Goal: Find specific page/section: Find specific page/section

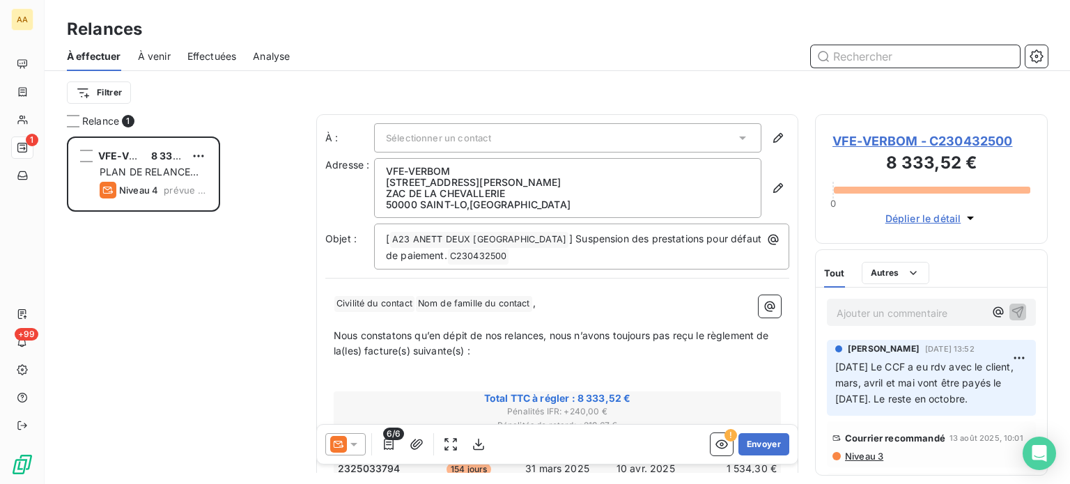
scroll to position [337, 221]
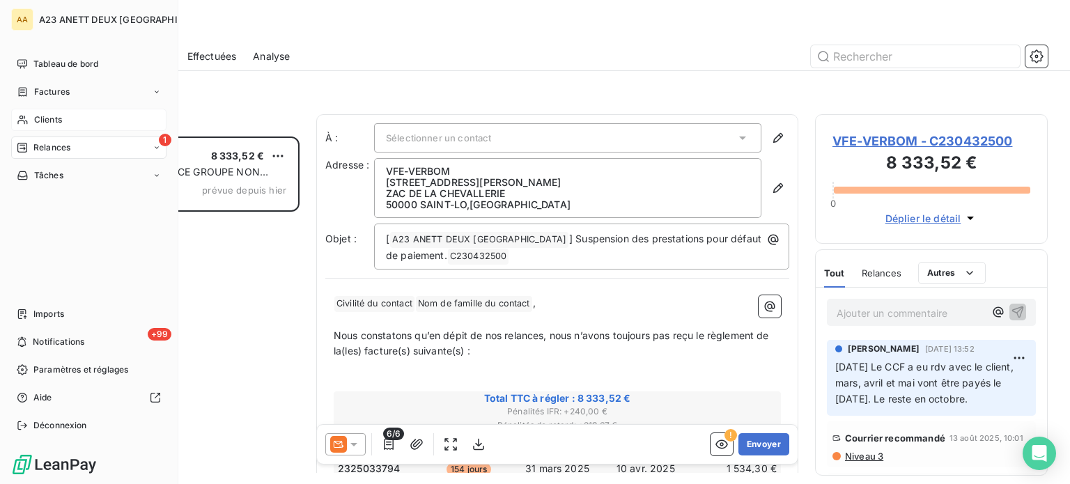
click at [37, 116] on span "Clients" at bounding box center [48, 119] width 28 height 13
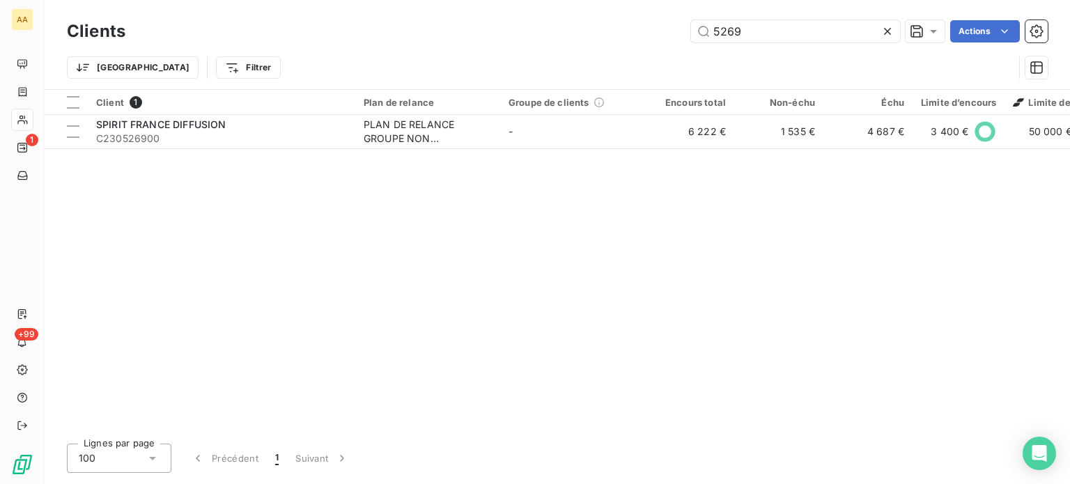
drag, startPoint x: 744, startPoint y: 37, endPoint x: 661, endPoint y: 47, distance: 83.4
click at [661, 47] on div "Clients 5269 Actions Trier Filtrer" at bounding box center [557, 53] width 980 height 72
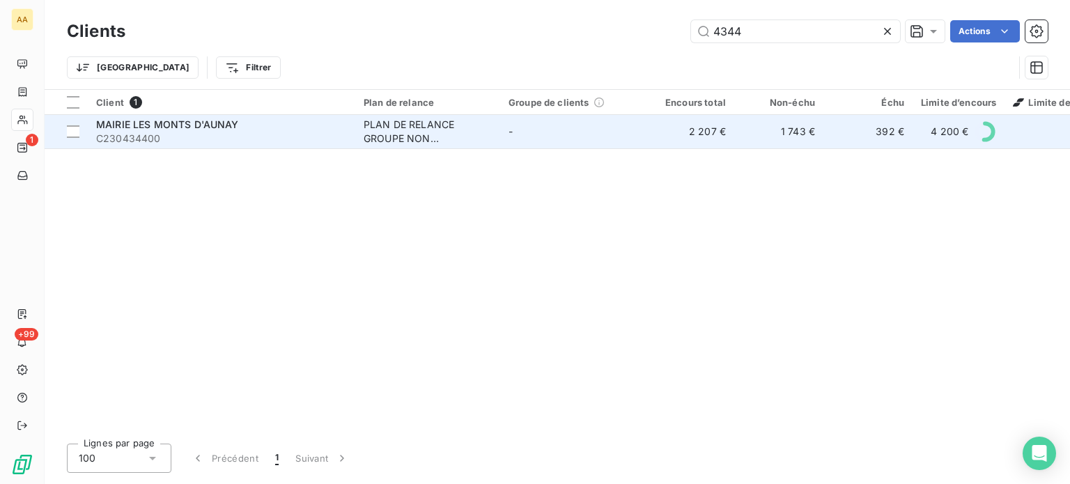
type input "4344"
click at [231, 134] on span "C230434400" at bounding box center [221, 139] width 251 height 14
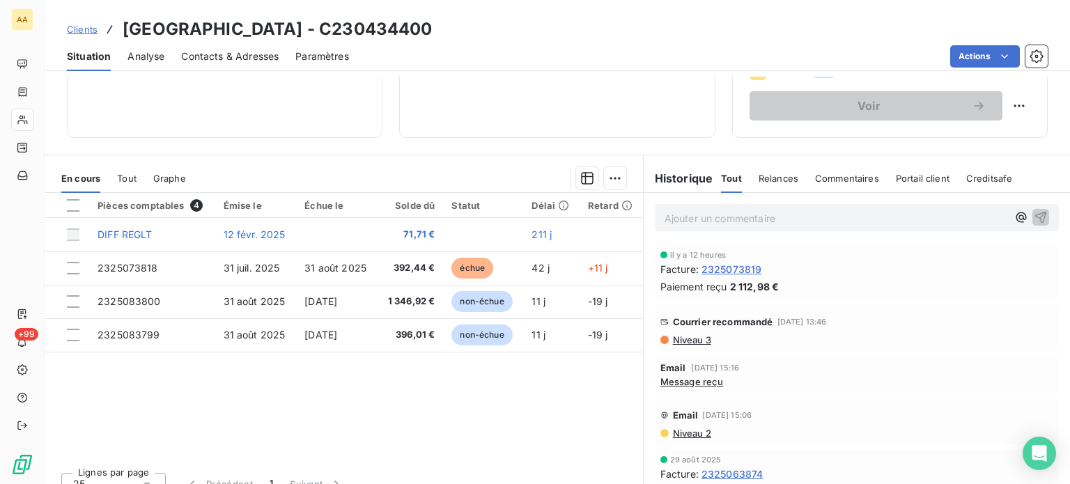
scroll to position [233, 0]
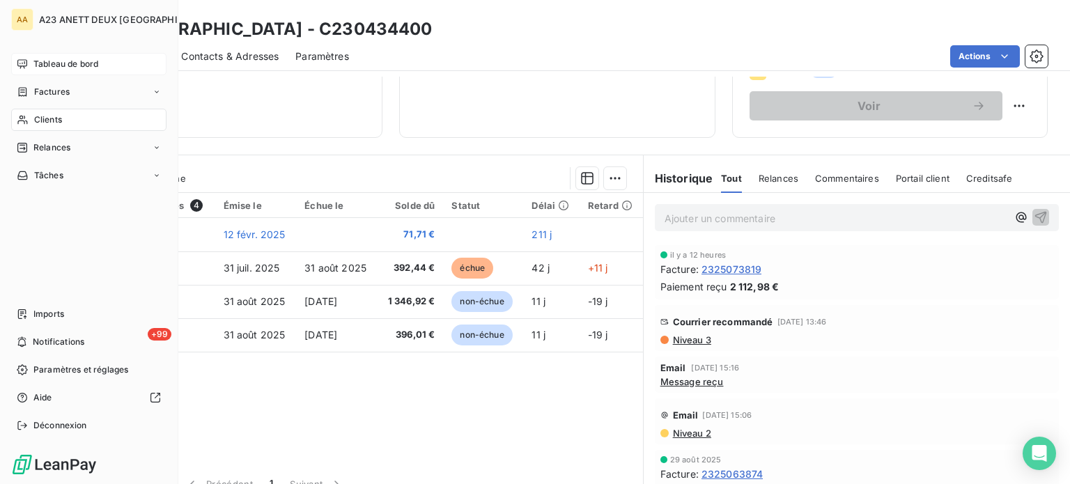
click at [56, 62] on span "Tableau de bord" at bounding box center [65, 64] width 65 height 13
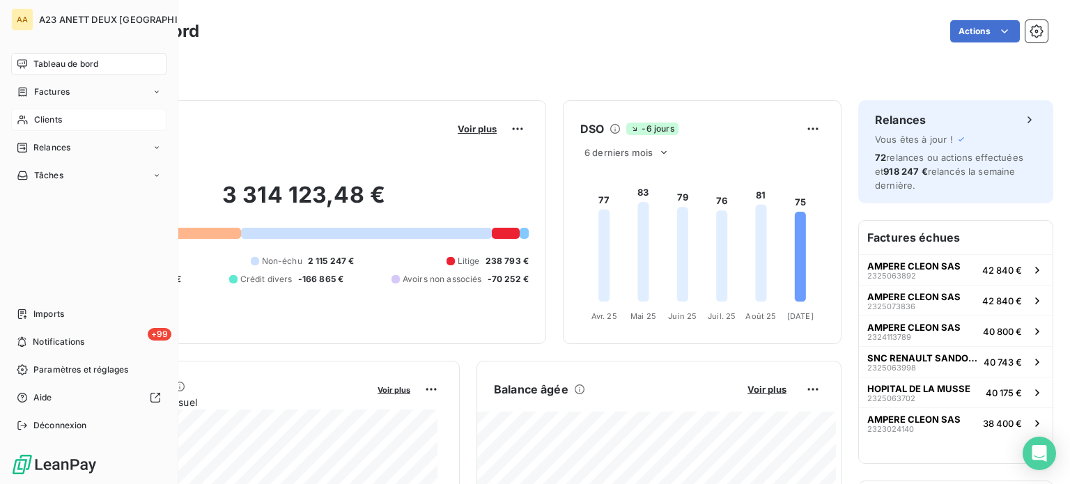
click at [40, 121] on span "Clients" at bounding box center [48, 119] width 28 height 13
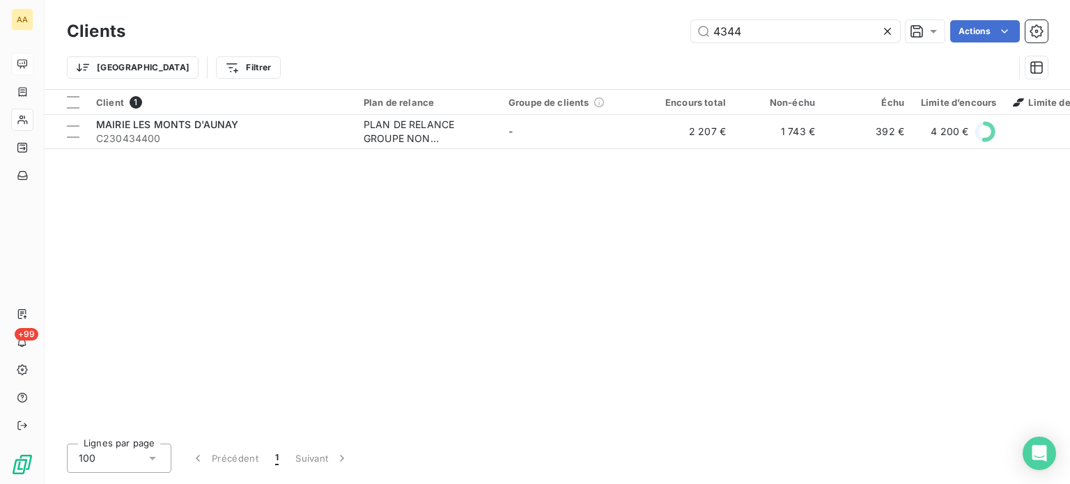
drag, startPoint x: 755, startPoint y: 32, endPoint x: 594, endPoint y: 24, distance: 161.0
click at [602, 24] on div "4344 Actions" at bounding box center [594, 31] width 905 height 22
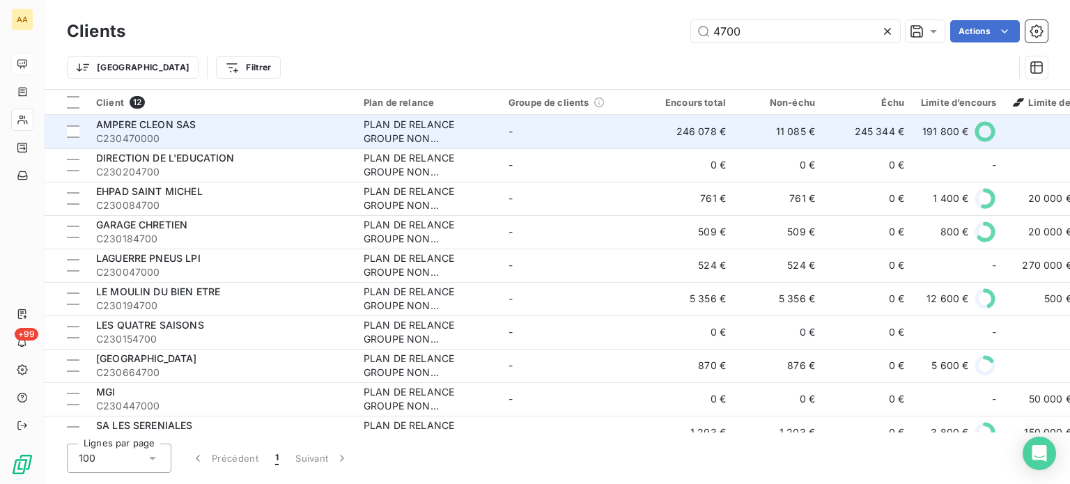
type input "4700"
click at [208, 133] on span "C230470000" at bounding box center [221, 139] width 251 height 14
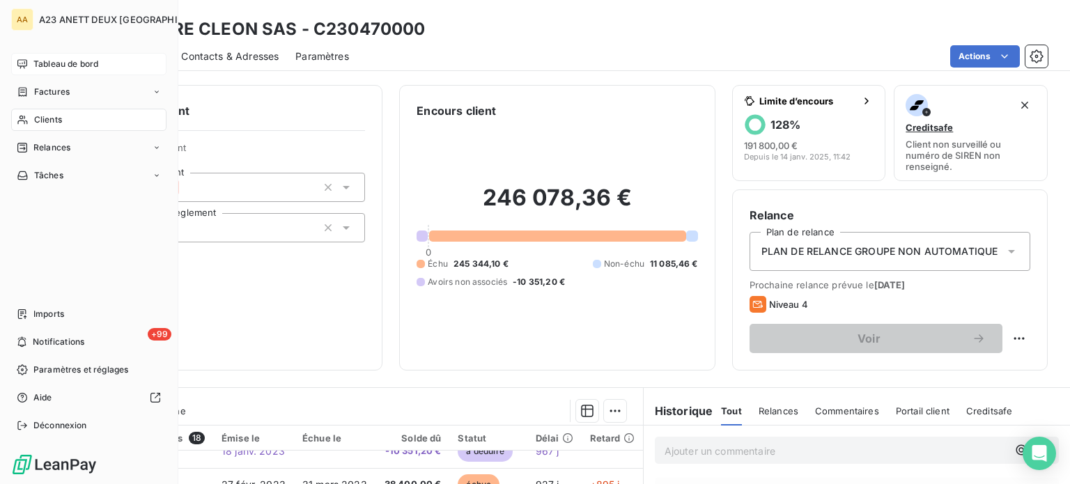
click at [72, 64] on span "Tableau de bord" at bounding box center [65, 64] width 65 height 13
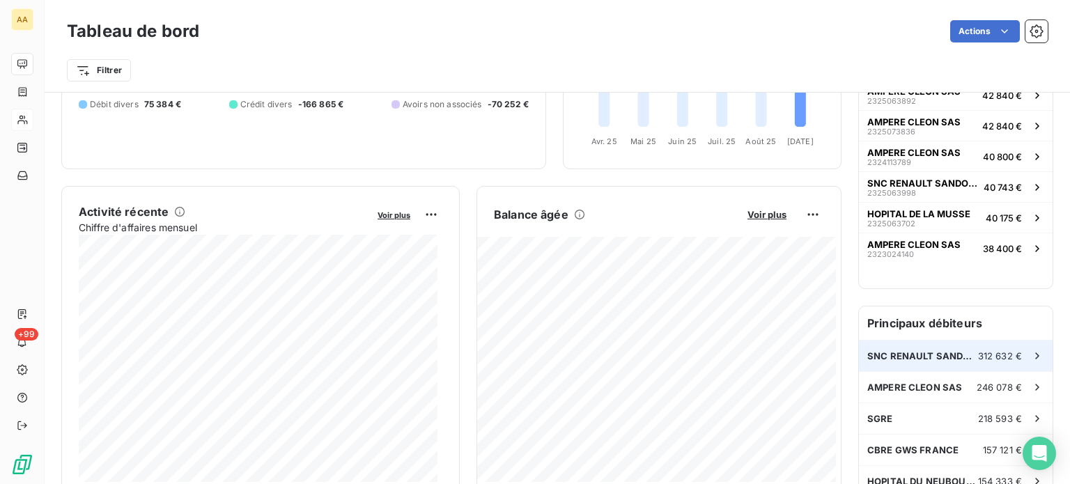
scroll to position [209, 0]
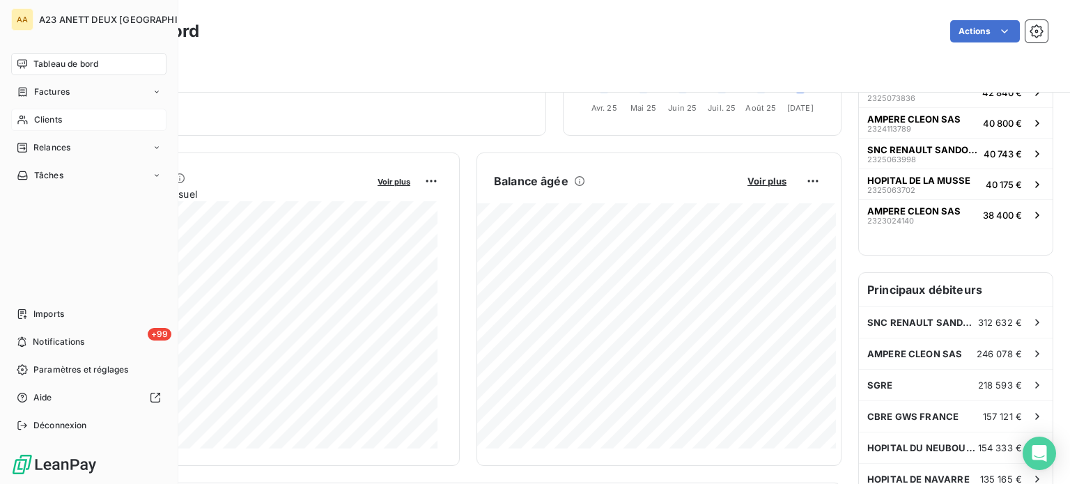
click at [45, 123] on span "Clients" at bounding box center [48, 119] width 28 height 13
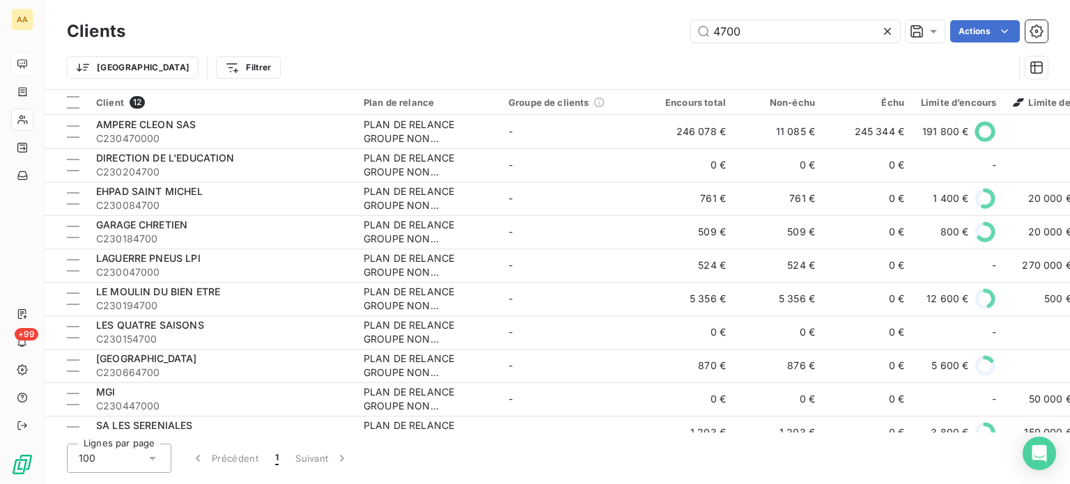
drag, startPoint x: 739, startPoint y: 22, endPoint x: 604, endPoint y: 18, distance: 135.1
click at [604, 18] on div "Clients 4700 Actions" at bounding box center [557, 31] width 980 height 29
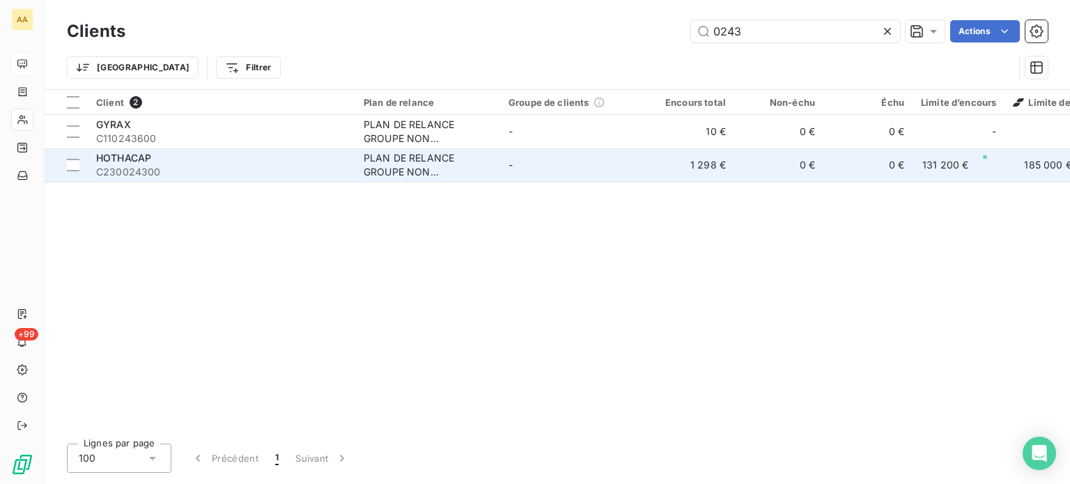
type input "0243"
click at [166, 166] on span "C230024300" at bounding box center [221, 172] width 251 height 14
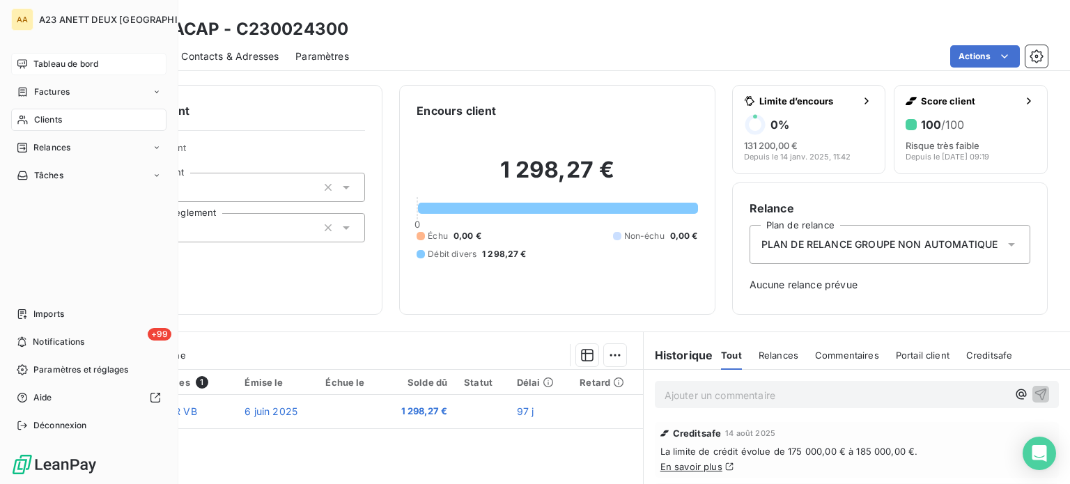
click at [45, 114] on span "Clients" at bounding box center [48, 119] width 28 height 13
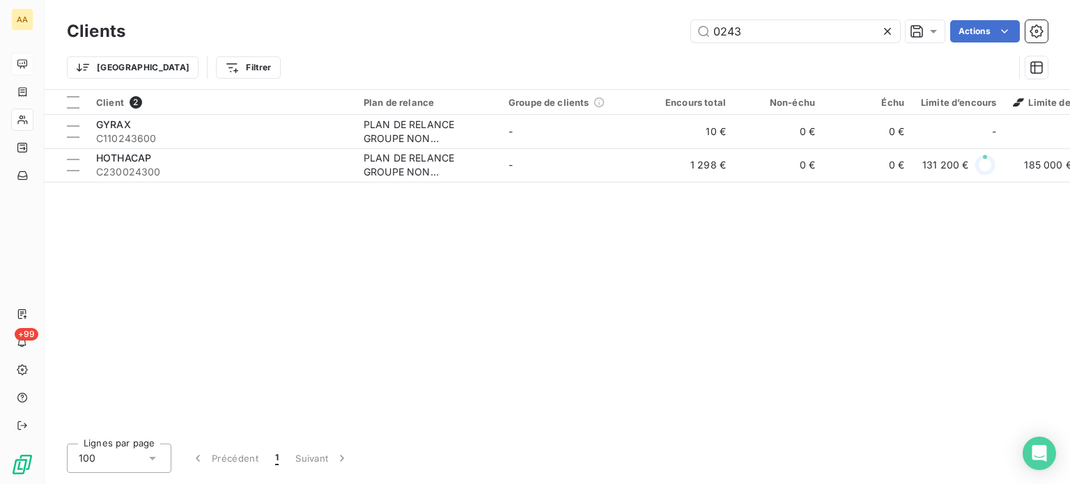
drag, startPoint x: 756, startPoint y: 30, endPoint x: 604, endPoint y: 29, distance: 151.8
click at [628, 21] on div "0243 Actions" at bounding box center [594, 31] width 905 height 22
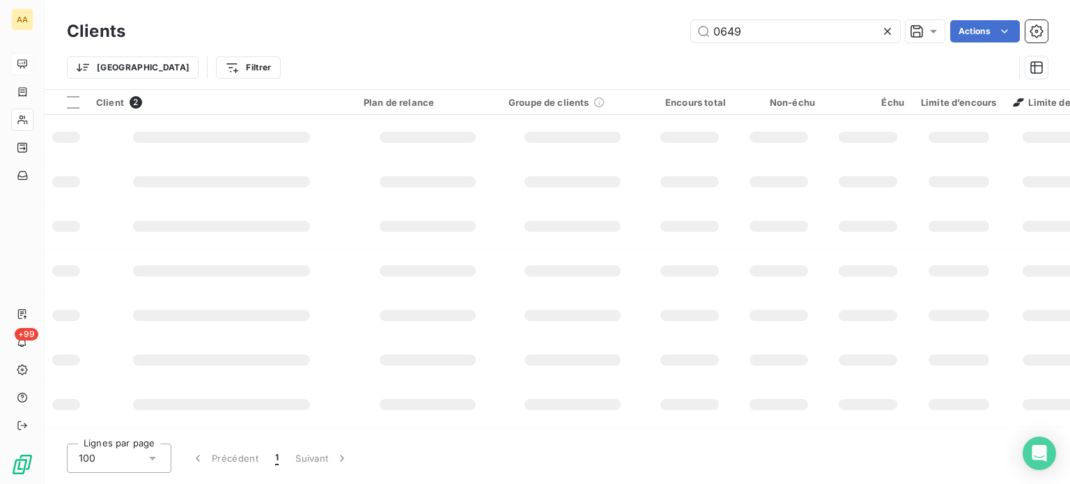
type input "0649"
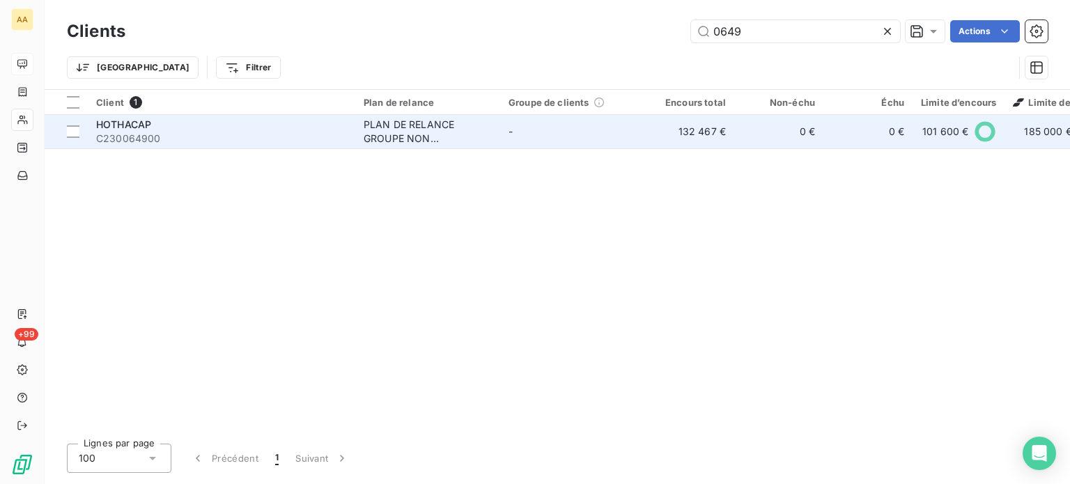
click at [220, 123] on div "HOTHACAP" at bounding box center [221, 125] width 251 height 14
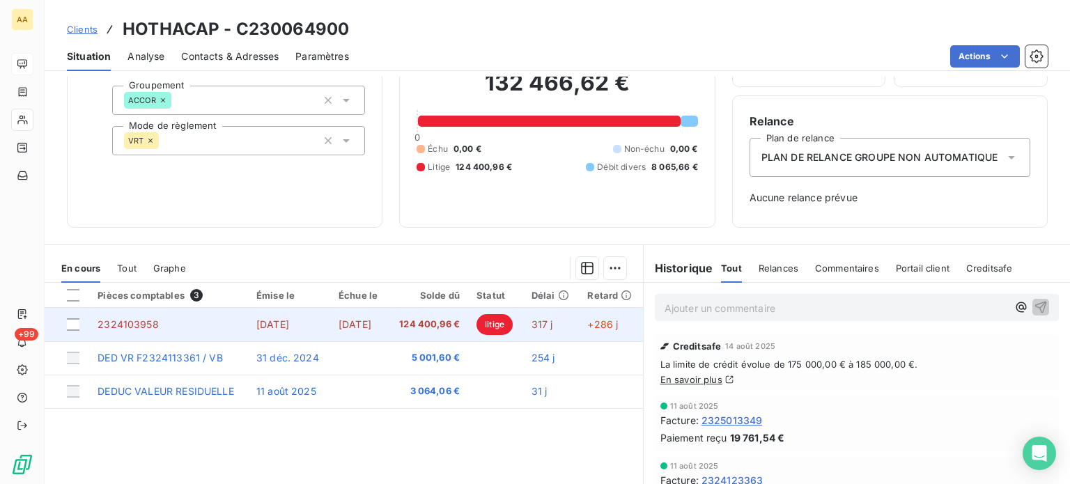
scroll to position [139, 0]
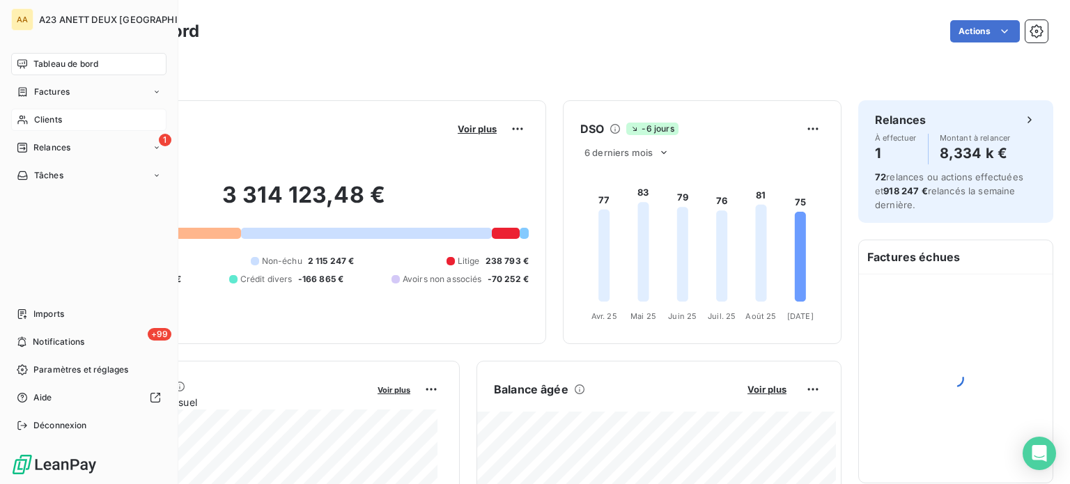
click at [46, 122] on span "Clients" at bounding box center [48, 119] width 28 height 13
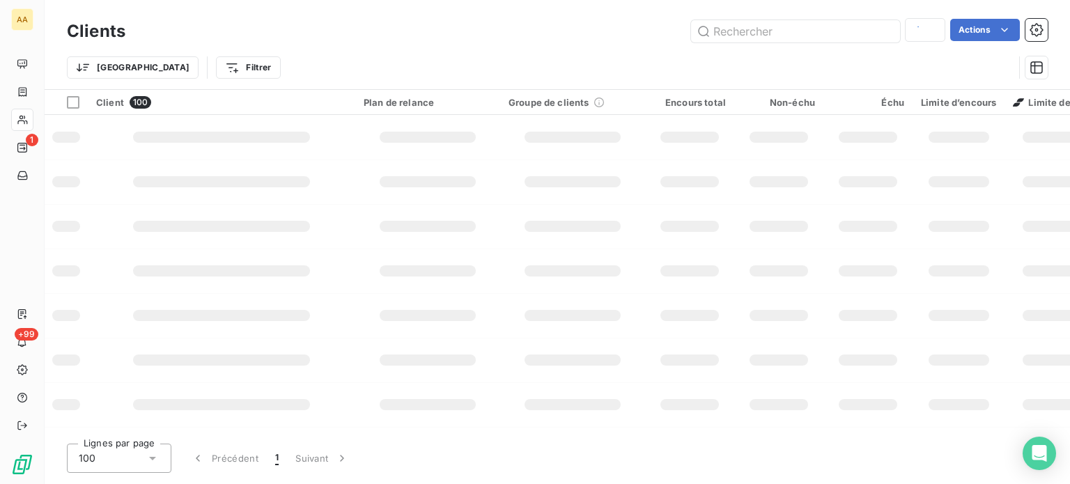
type input "4344"
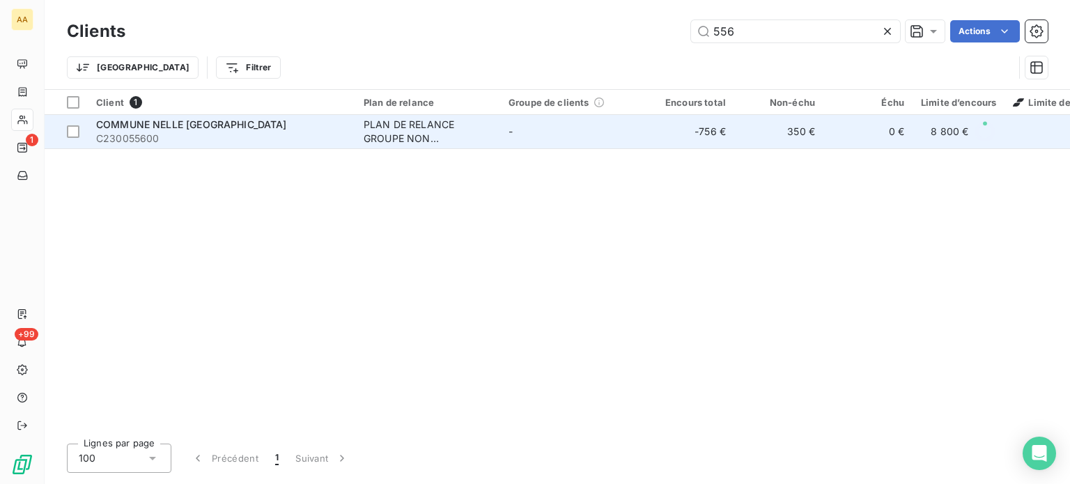
type input "556"
click at [218, 125] on span "COMMUNE NELLE [GEOGRAPHIC_DATA]" at bounding box center [191, 124] width 191 height 12
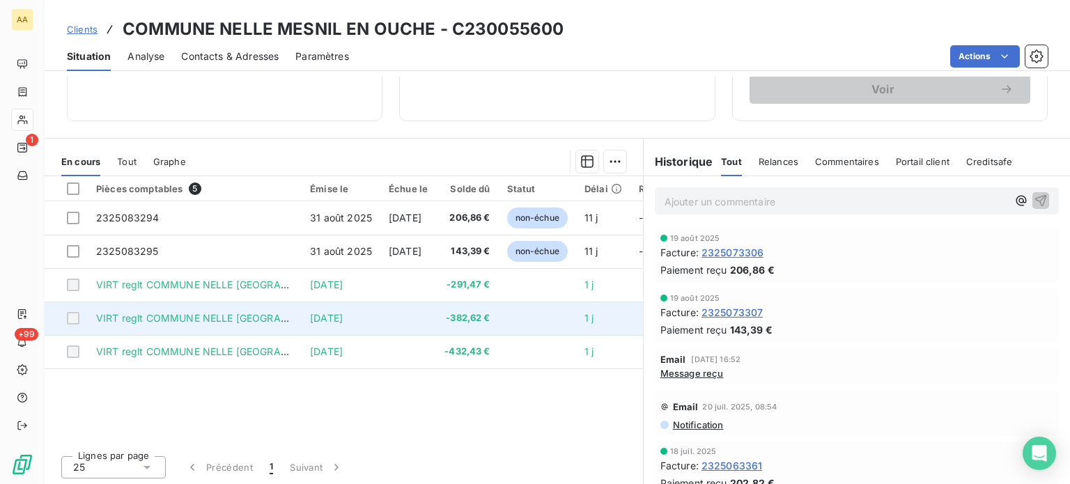
scroll to position [244, 0]
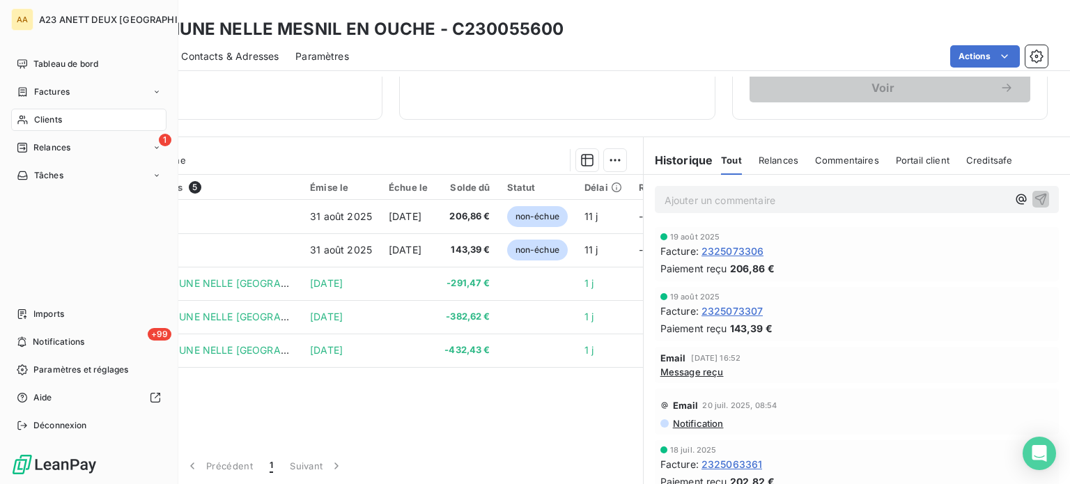
click at [38, 123] on span "Clients" at bounding box center [48, 119] width 28 height 13
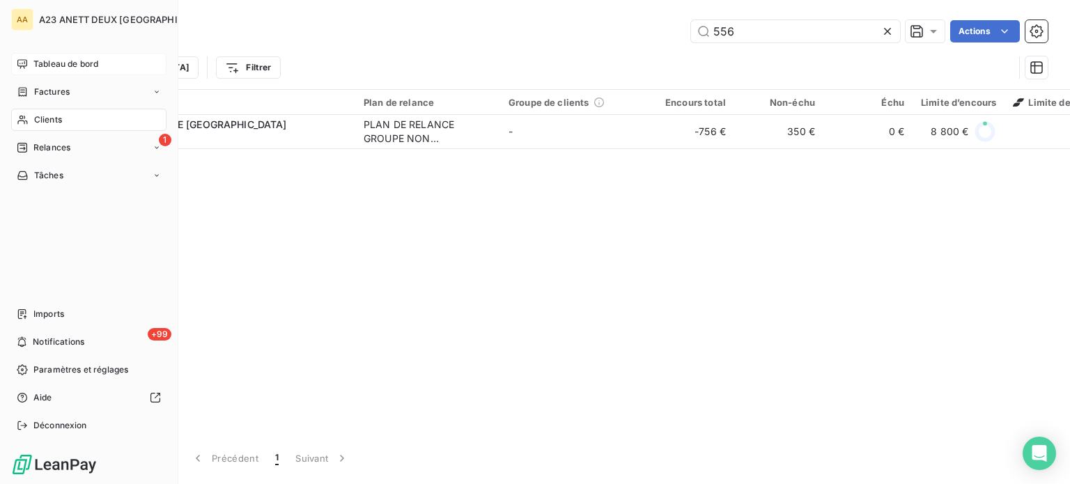
click at [54, 63] on span "Tableau de bord" at bounding box center [65, 64] width 65 height 13
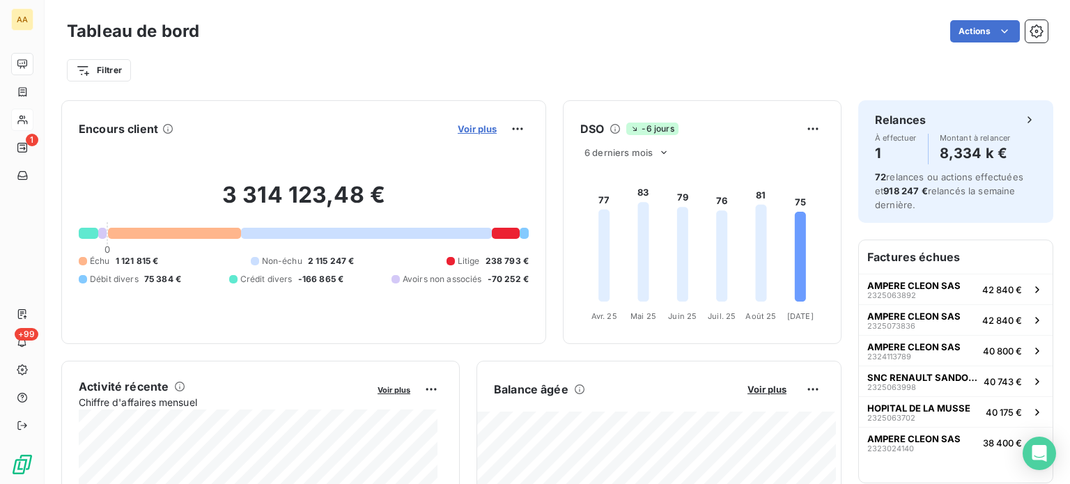
click at [469, 130] on span "Voir plus" at bounding box center [476, 128] width 39 height 11
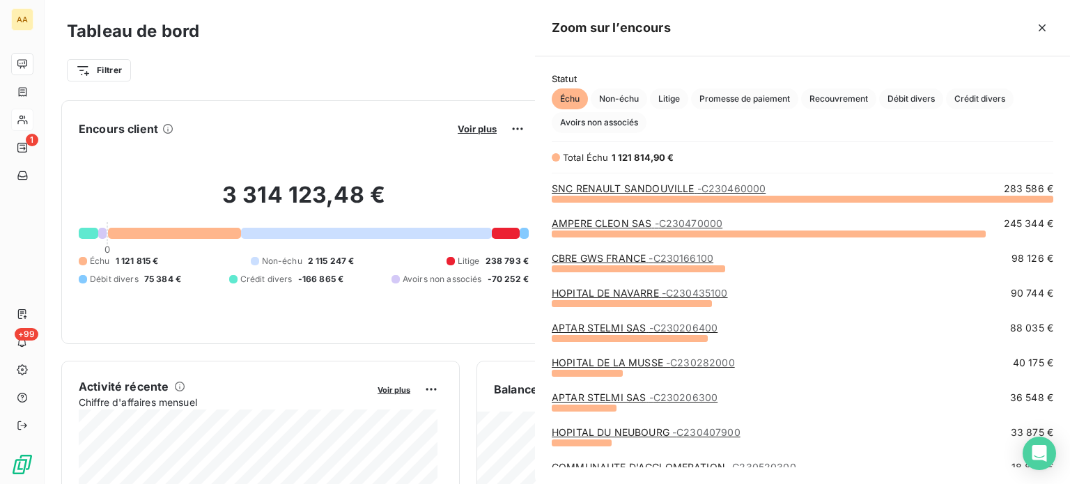
scroll to position [275, 524]
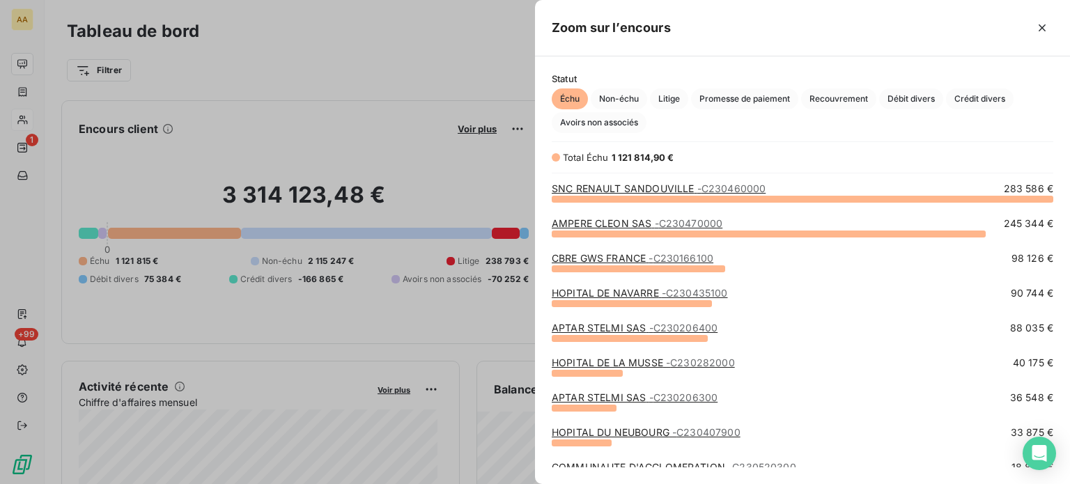
click at [563, 98] on span "Échu" at bounding box center [569, 98] width 36 height 21
click at [614, 100] on span "Non-échu" at bounding box center [618, 98] width 56 height 21
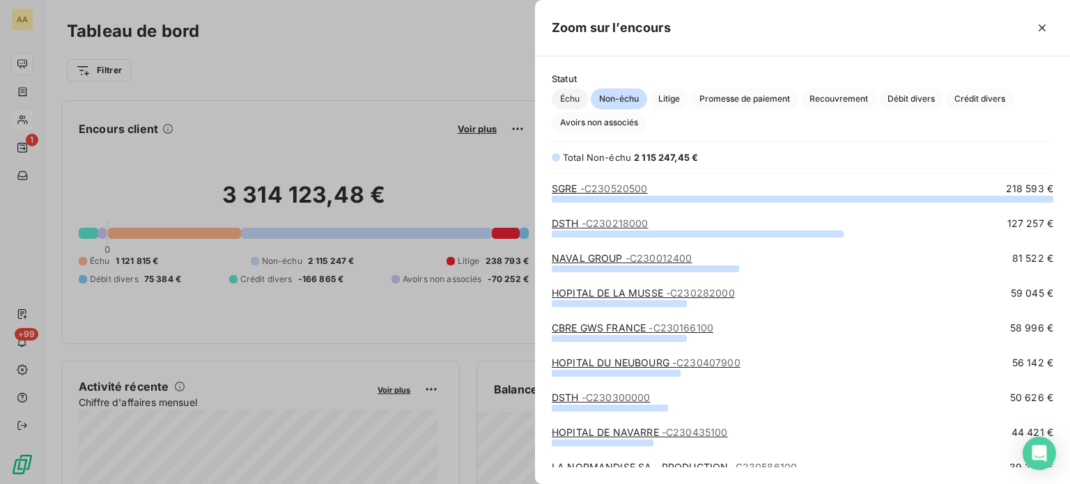
click at [562, 95] on span "Échu" at bounding box center [569, 98] width 36 height 21
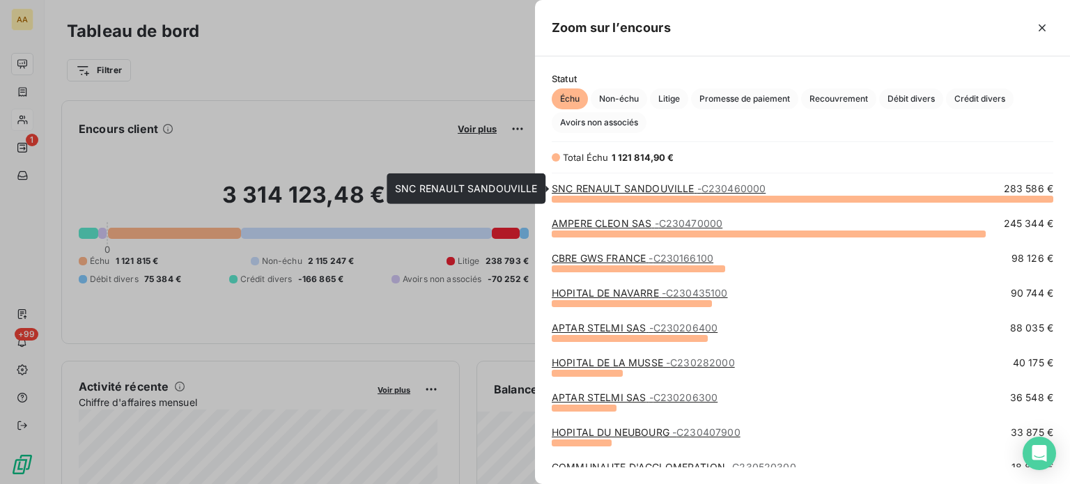
click at [652, 190] on link "SNC RENAULT SANDOUVILLE - C230460000" at bounding box center [658, 188] width 214 height 12
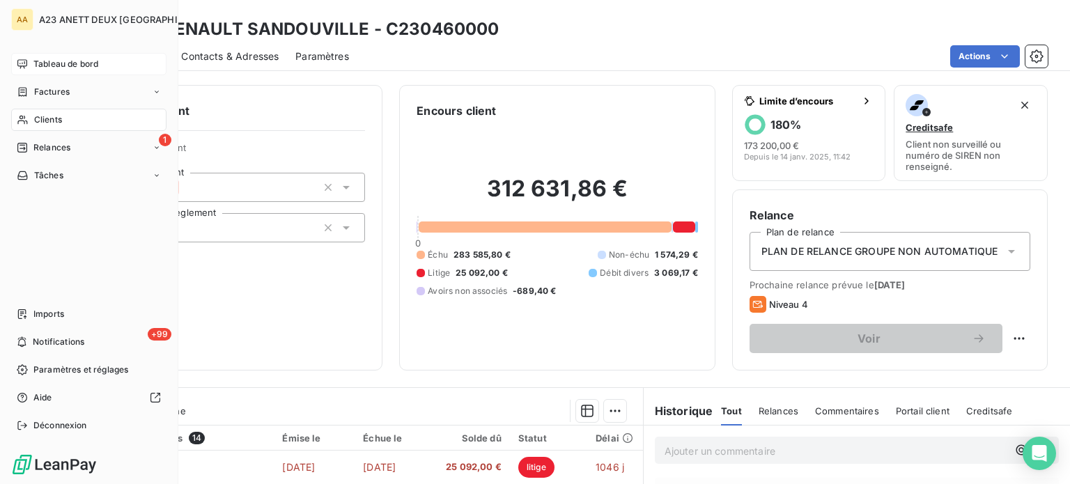
click at [40, 63] on span "Tableau de bord" at bounding box center [65, 64] width 65 height 13
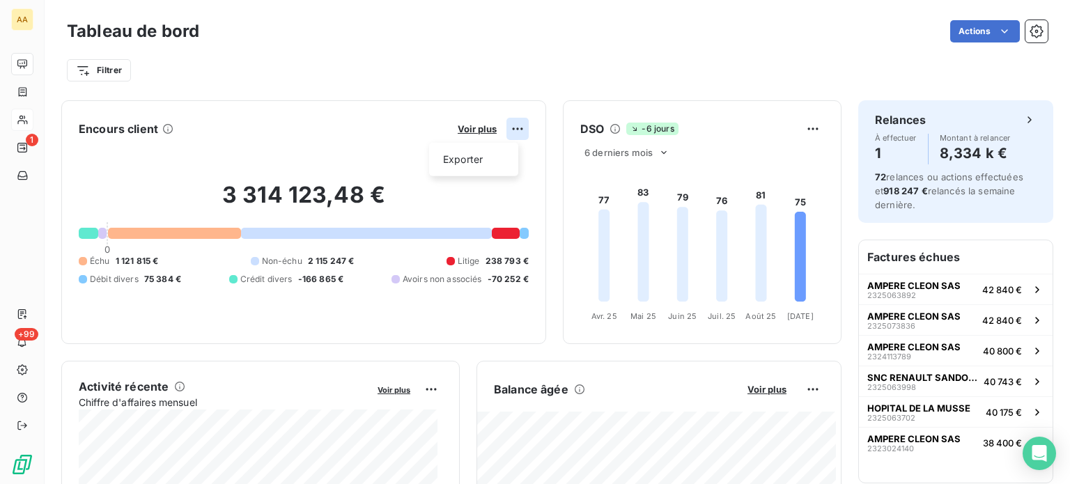
click at [501, 129] on html "AA 1 +99 Tableau de bord Actions Filtrer Encours client Voir plus Exporter 3 31…" at bounding box center [535, 242] width 1070 height 484
click at [462, 127] on html "AA 1 +99 Tableau de bord Actions Filtrer Encours client Voir plus Exporter 3 31…" at bounding box center [535, 242] width 1070 height 484
click at [472, 120] on div "Voir plus" at bounding box center [490, 129] width 75 height 22
click at [510, 125] on html "AA 1 +99 Tableau de bord Actions Filtrer Encours client Voir plus 3 314 123,48 …" at bounding box center [535, 242] width 1070 height 484
click at [470, 130] on html "AA 1 +99 Tableau de bord Actions Filtrer Encours client Voir plus Exporter 3 31…" at bounding box center [535, 242] width 1070 height 484
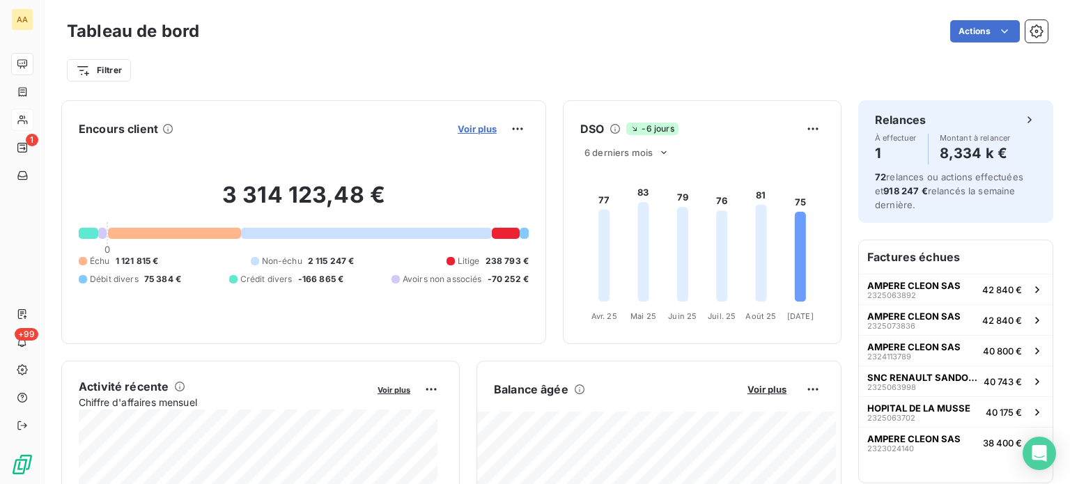
click at [469, 130] on span "Voir plus" at bounding box center [476, 128] width 39 height 11
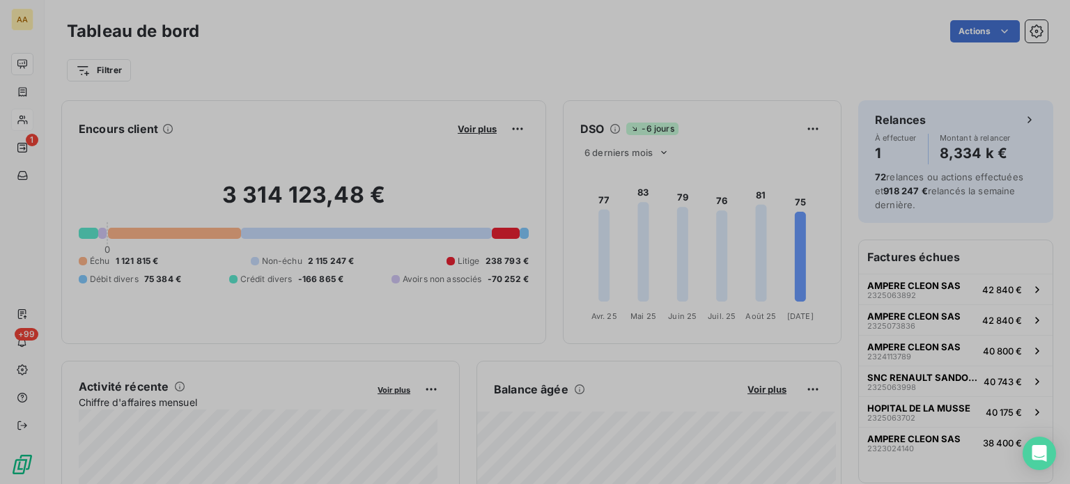
scroll to position [473, 524]
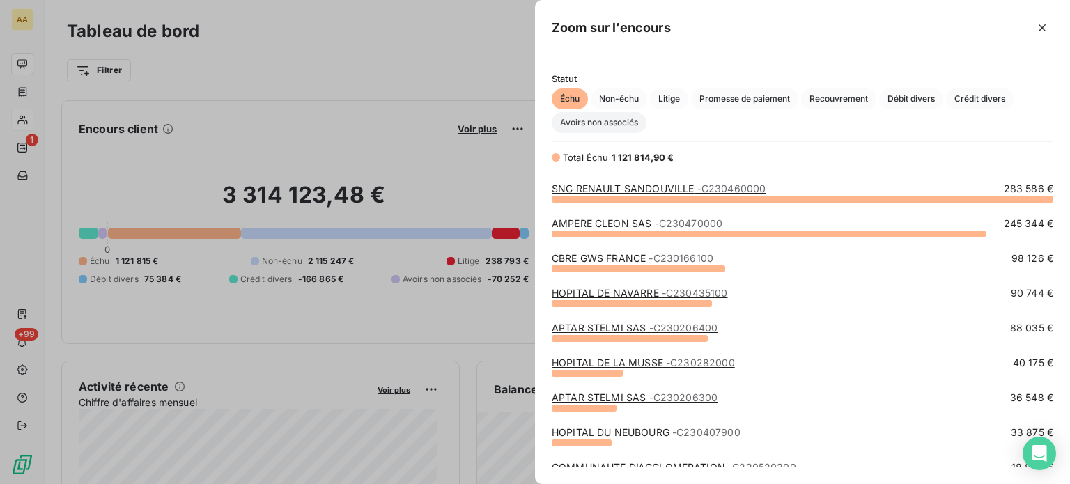
click at [620, 118] on span "Avoirs non associés" at bounding box center [598, 122] width 95 height 21
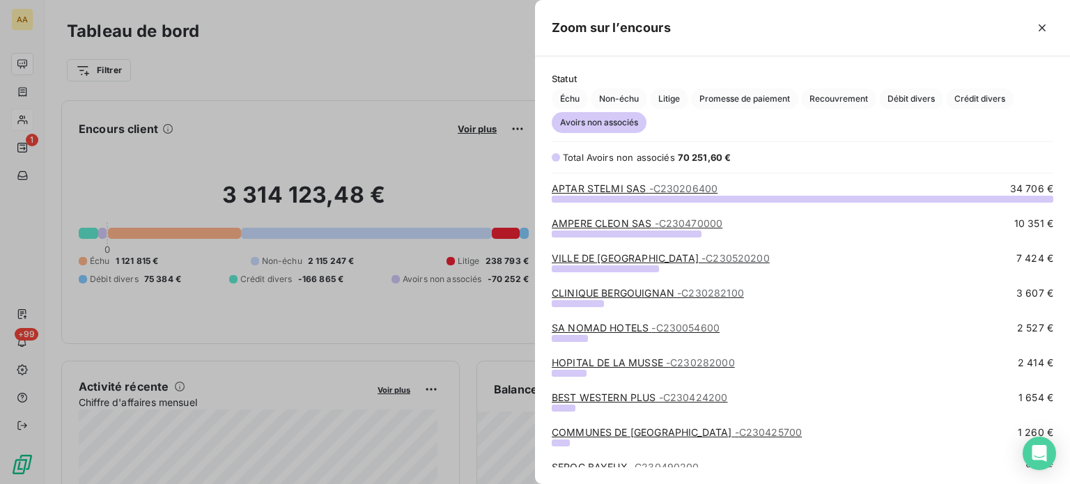
scroll to position [275, 524]
click at [578, 94] on span "Échu" at bounding box center [569, 98] width 36 height 21
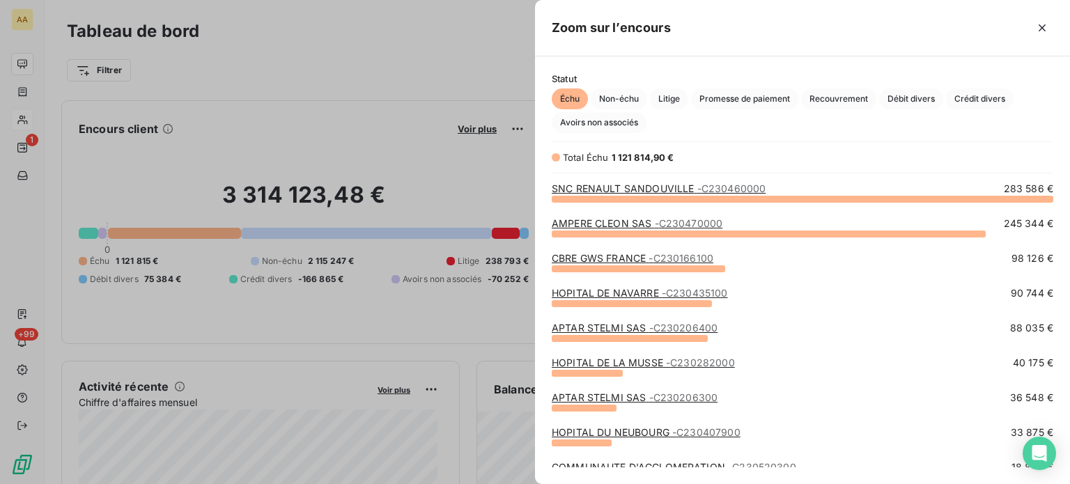
click at [721, 136] on div "Statut Échu Non-échu Litige Promesse de paiement Recouvrement Débit divers Créd…" at bounding box center [802, 270] width 535 height 428
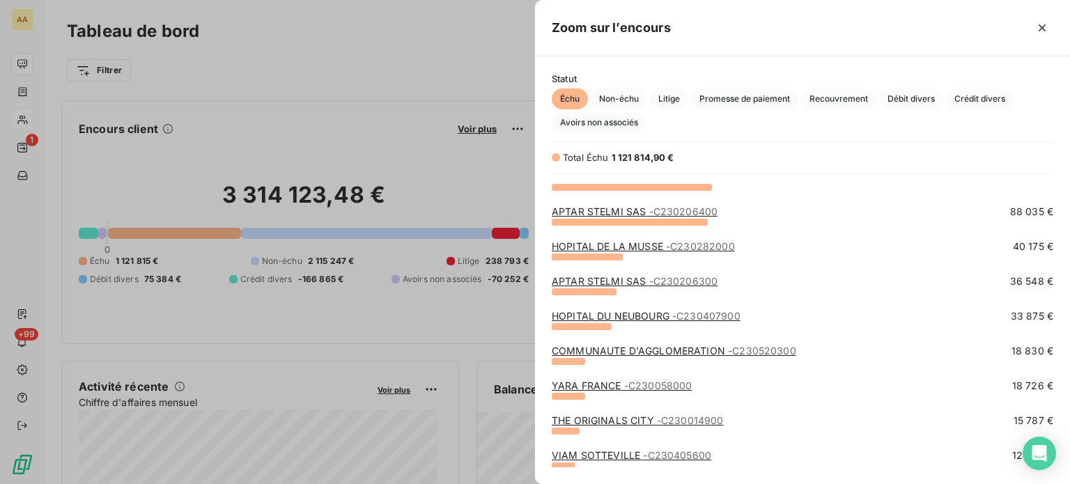
scroll to position [0, 0]
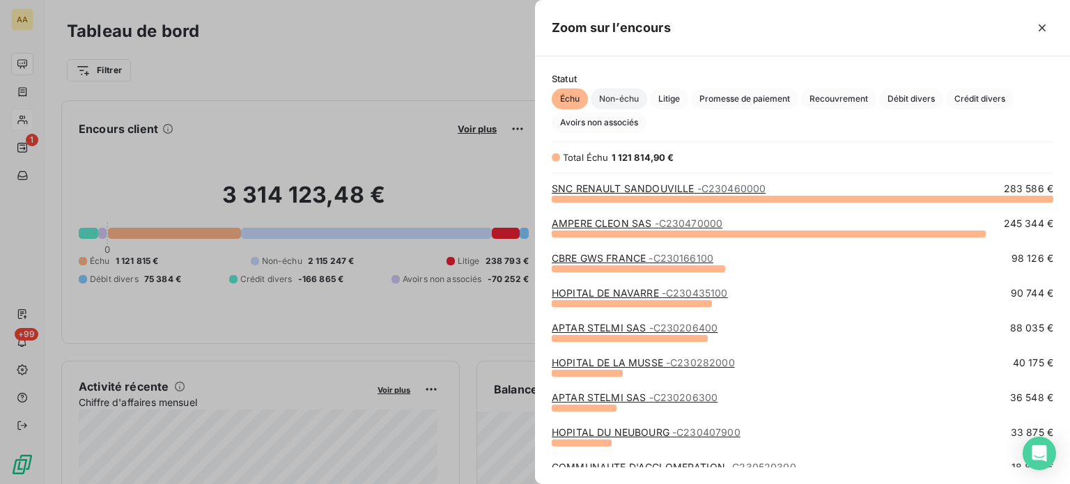
click at [616, 102] on span "Non-échu" at bounding box center [618, 98] width 56 height 21
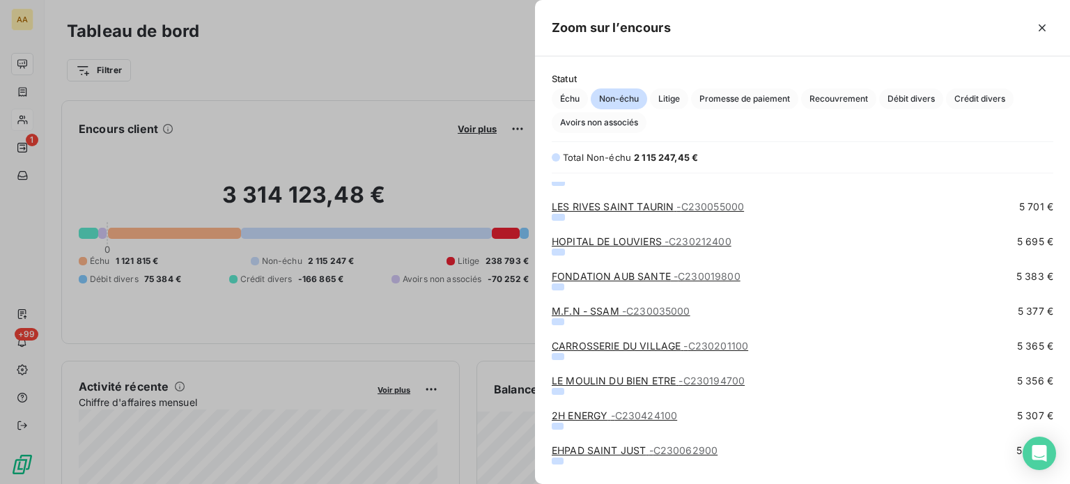
scroll to position [2855, 0]
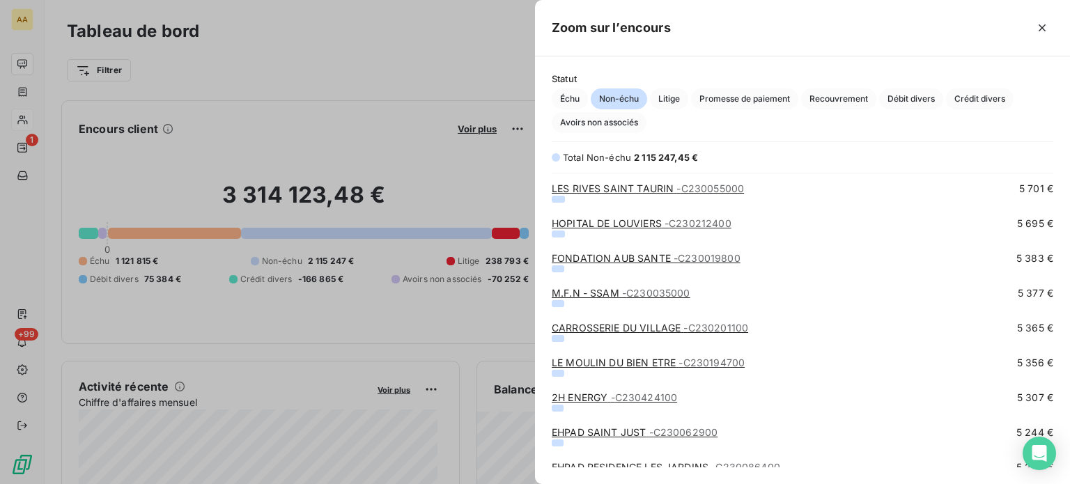
click at [471, 161] on div at bounding box center [535, 242] width 1070 height 484
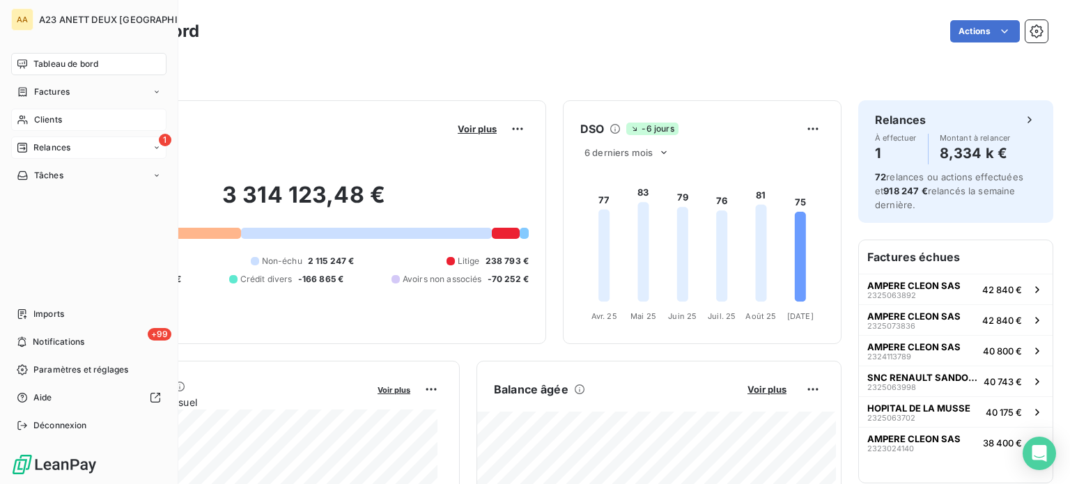
click at [56, 147] on span "Relances" at bounding box center [51, 147] width 37 height 13
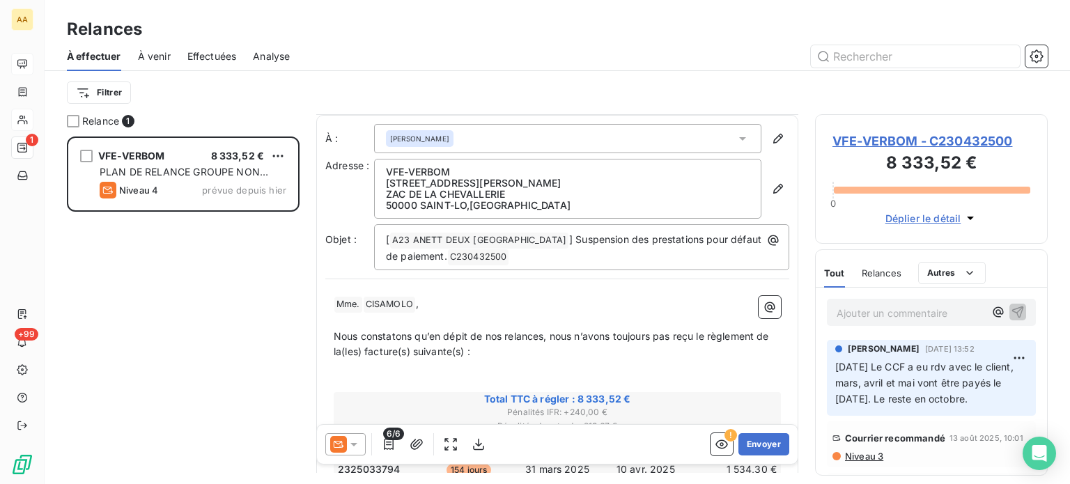
scroll to position [139, 0]
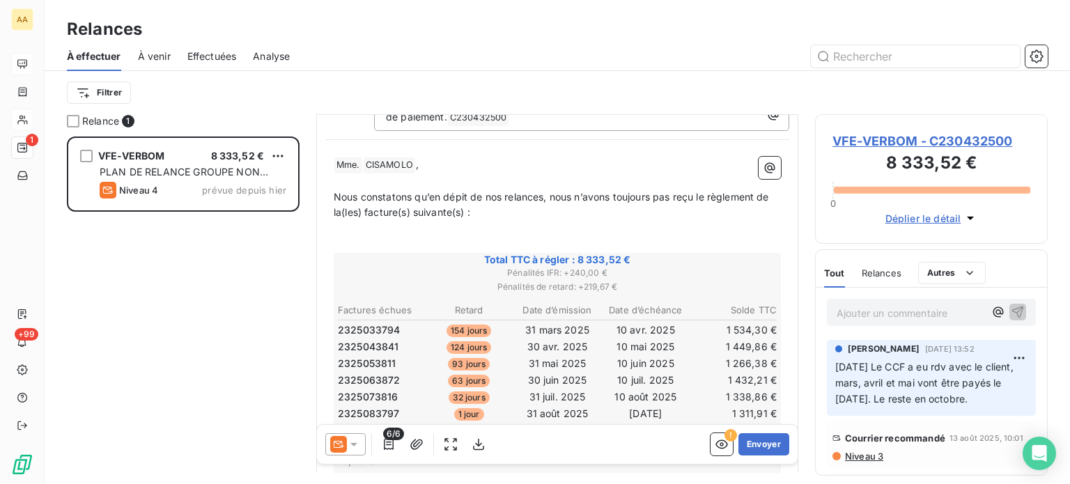
click at [359, 443] on icon at bounding box center [354, 444] width 14 height 14
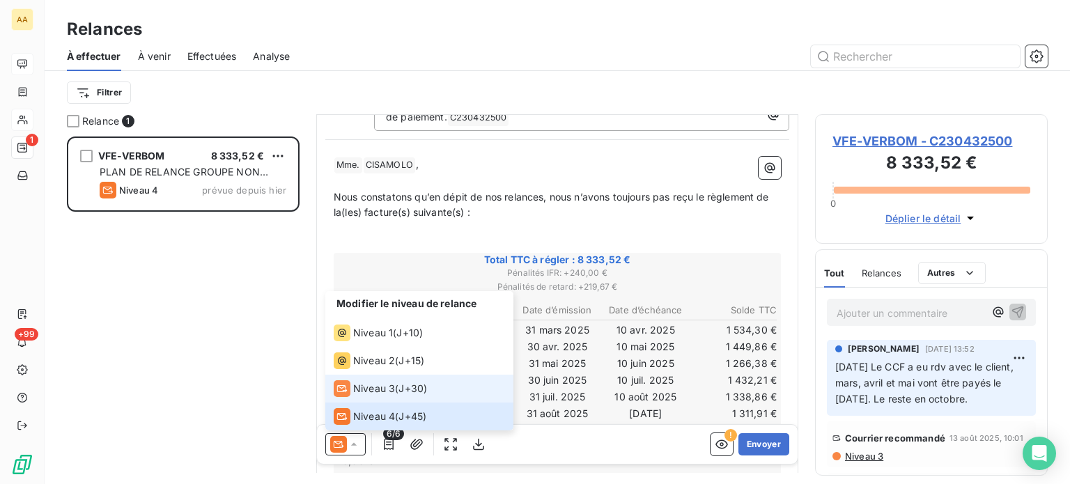
click at [362, 382] on span "Niveau 3" at bounding box center [374, 389] width 42 height 14
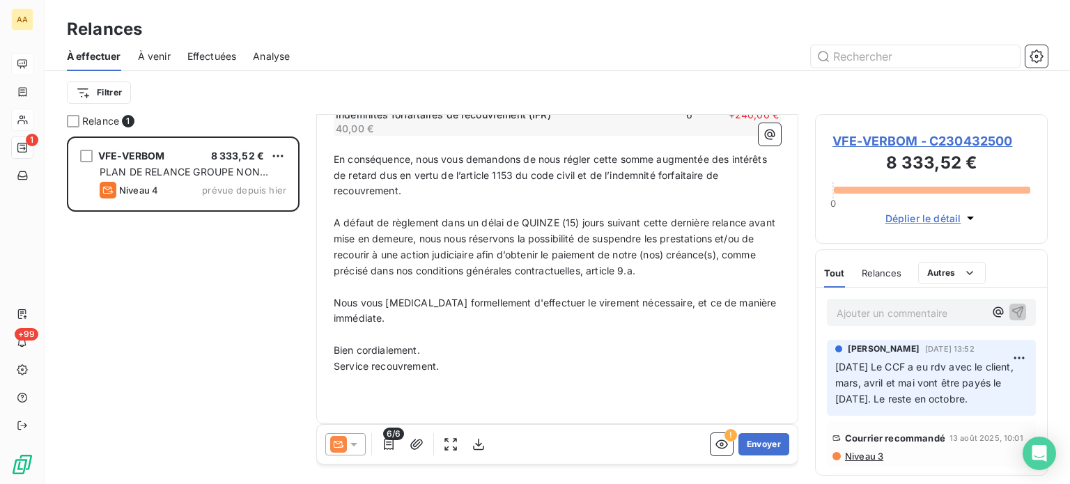
scroll to position [435, 0]
click at [746, 446] on button "Envoyer" at bounding box center [763, 444] width 51 height 22
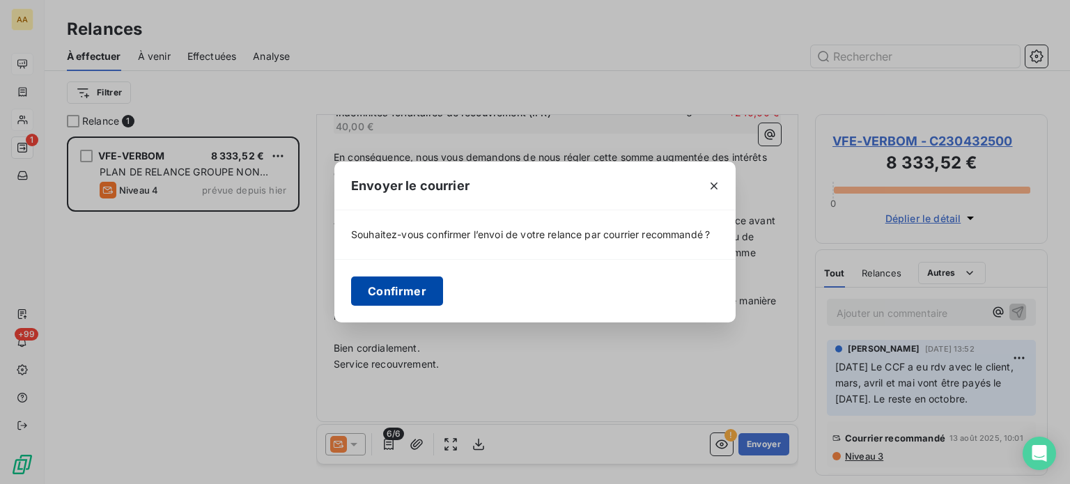
click at [393, 288] on button "Confirmer" at bounding box center [397, 290] width 92 height 29
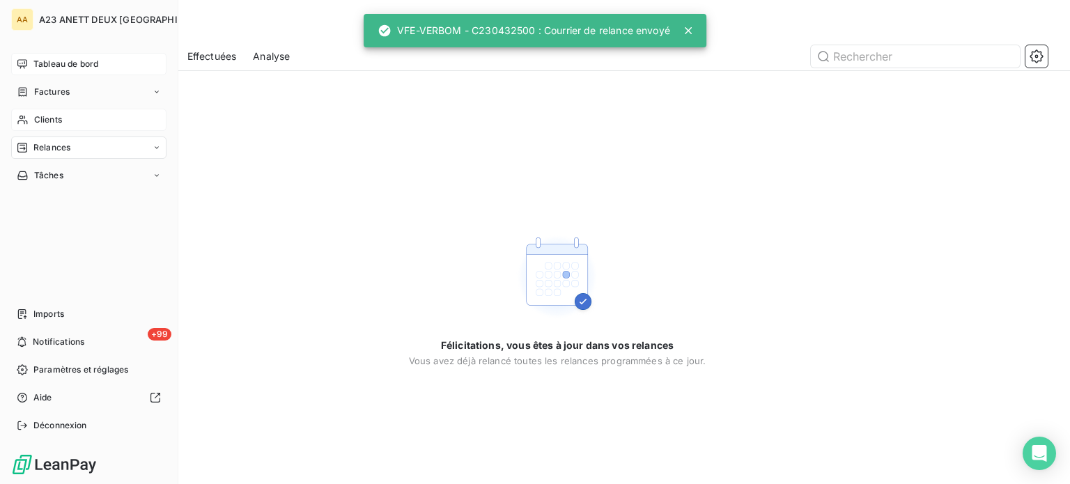
click at [42, 146] on span "Relances" at bounding box center [51, 147] width 37 height 13
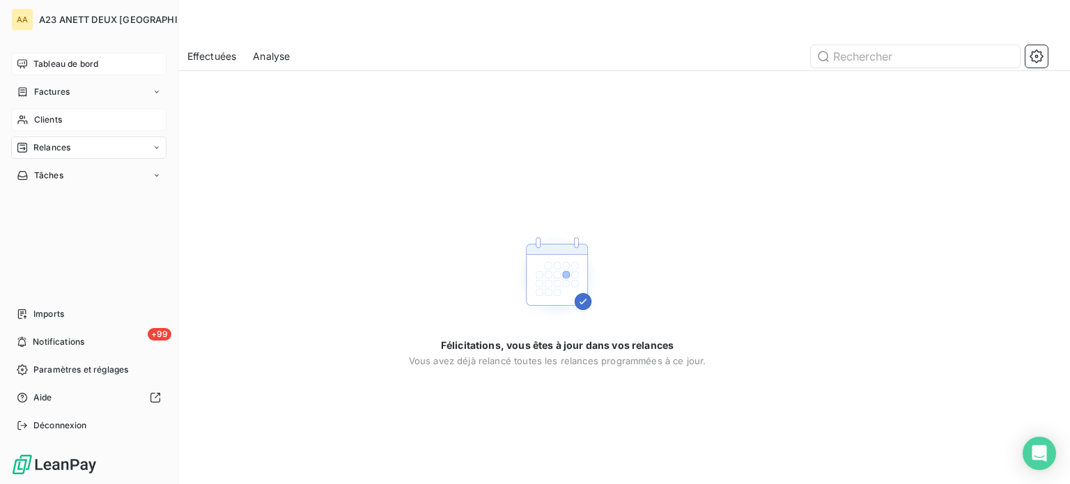
click at [67, 150] on span "Relances" at bounding box center [51, 147] width 37 height 13
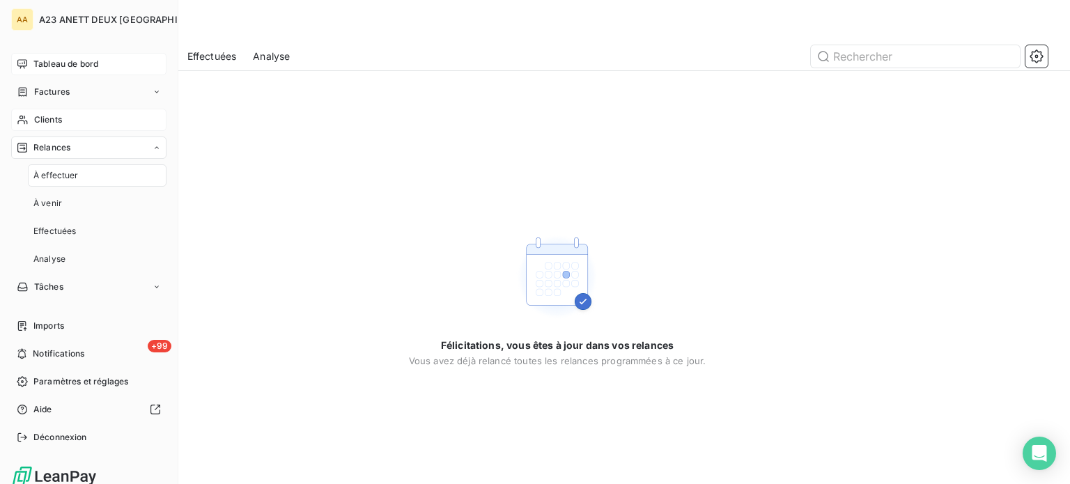
click at [62, 178] on span "À effectuer" at bounding box center [55, 175] width 45 height 13
click at [61, 201] on span "À venir" at bounding box center [47, 203] width 29 height 13
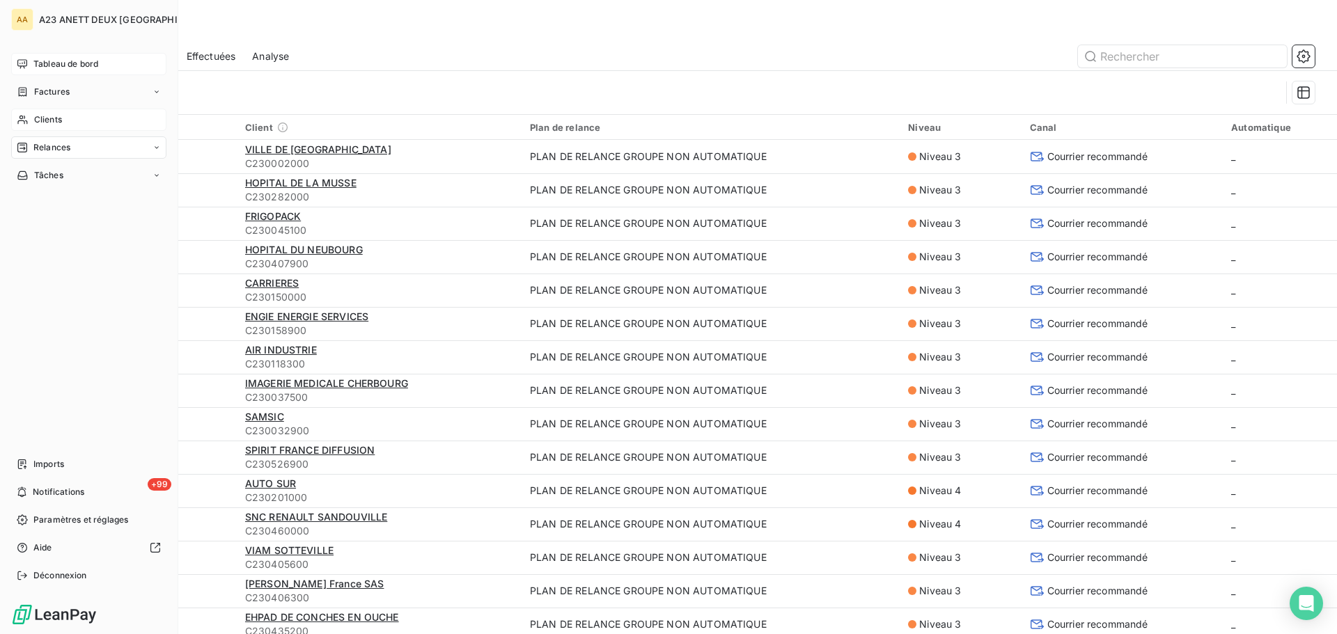
drag, startPoint x: 43, startPoint y: 117, endPoint x: 118, endPoint y: 118, distance: 75.2
click at [45, 117] on span "Clients" at bounding box center [48, 119] width 28 height 13
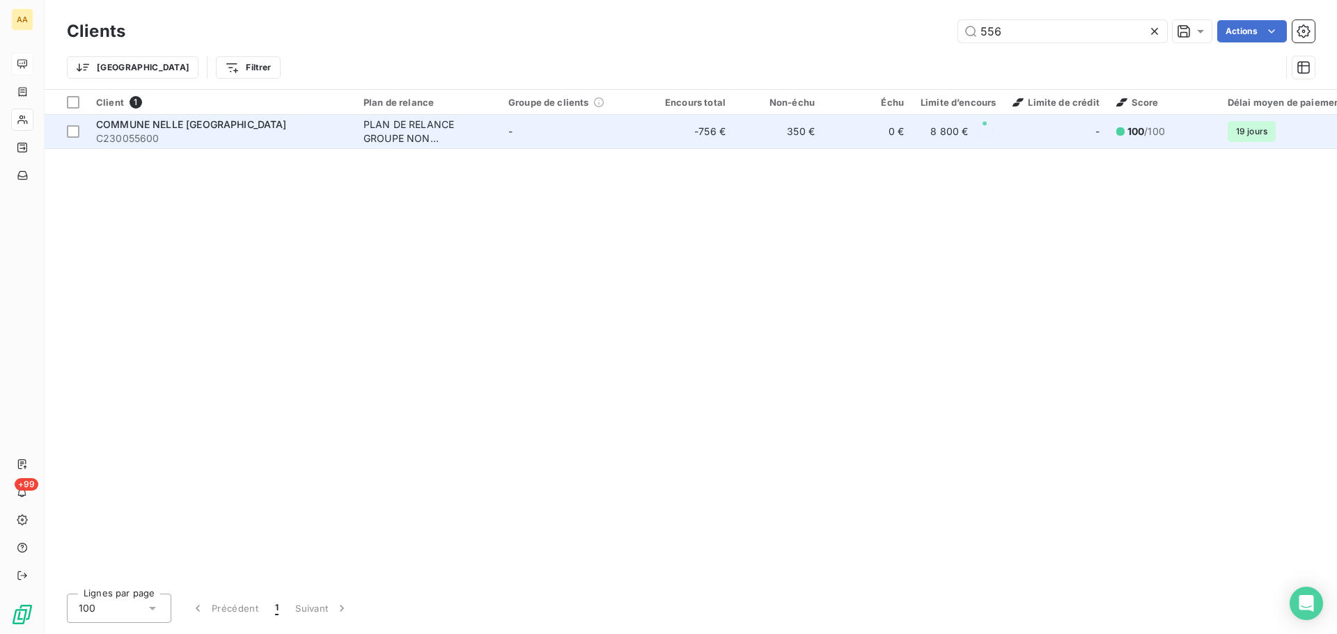
click at [256, 138] on span "C230055600" at bounding box center [221, 139] width 251 height 14
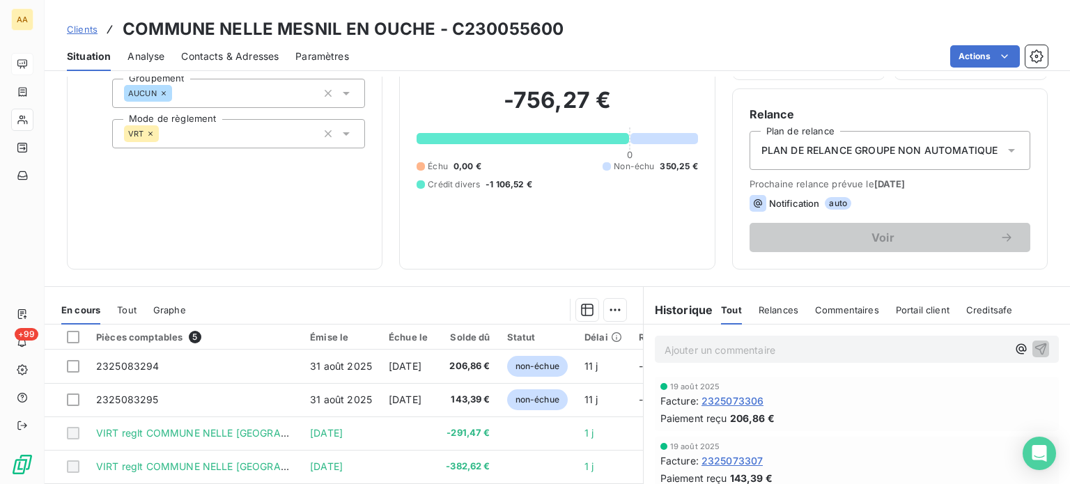
scroll to position [93, 0]
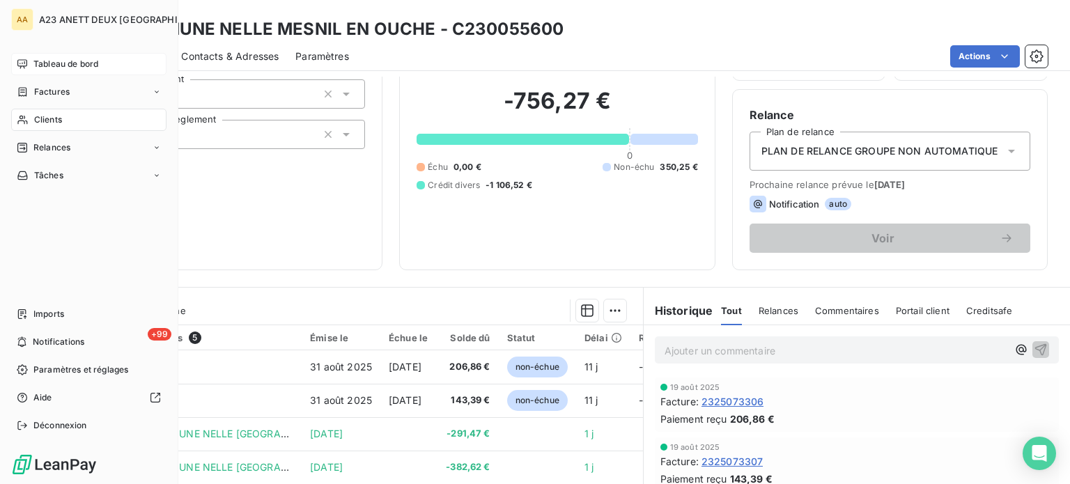
click at [51, 66] on span "Tableau de bord" at bounding box center [65, 64] width 65 height 13
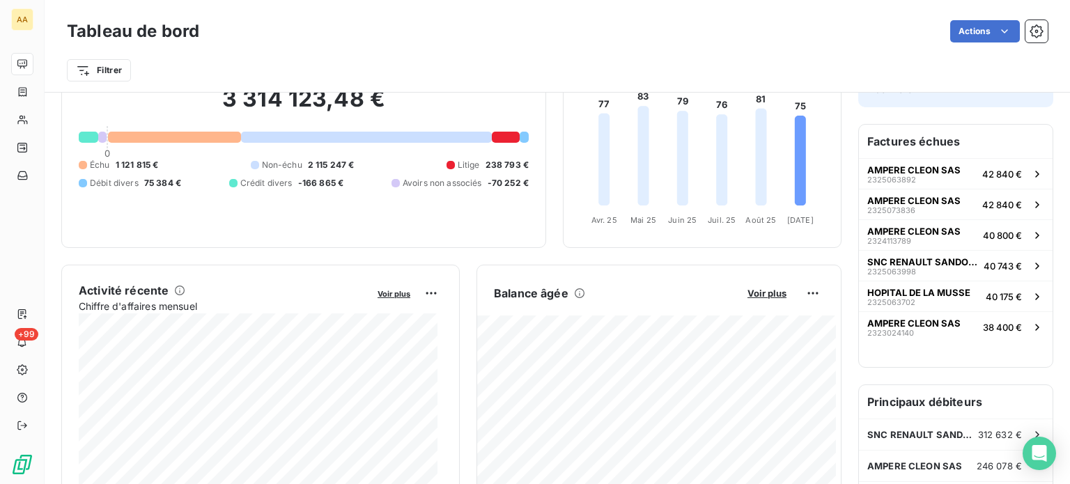
scroll to position [70, 0]
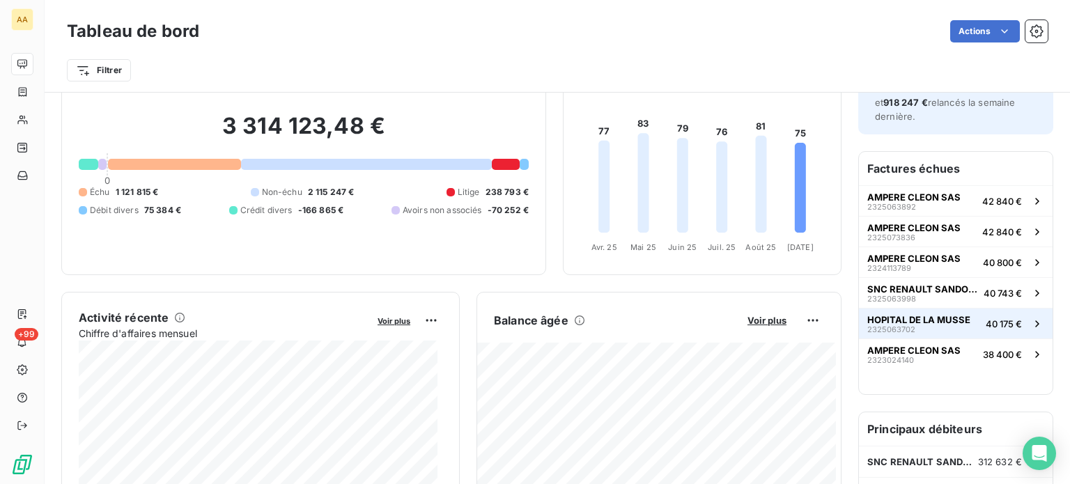
click at [914, 317] on span "HOPITAL DE LA MUSSE" at bounding box center [918, 319] width 103 height 11
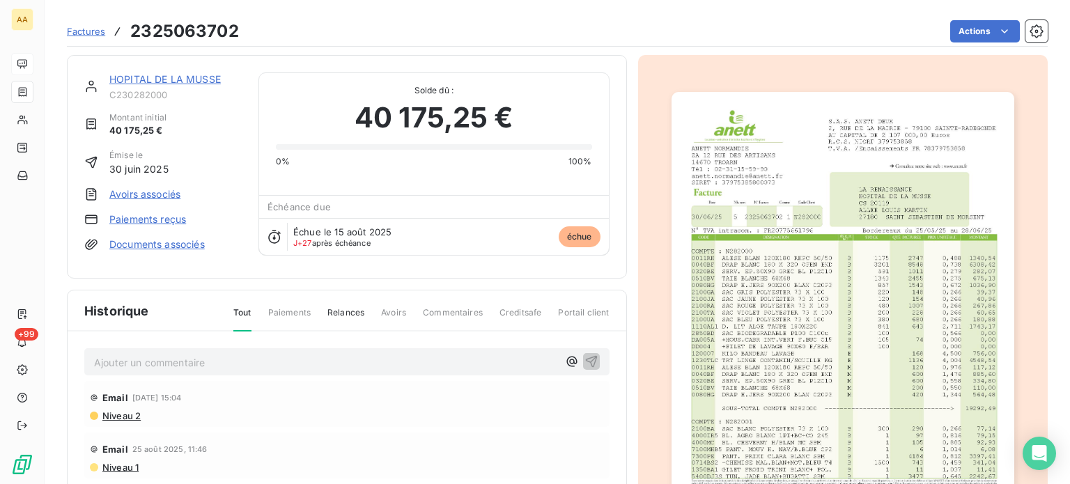
scroll to position [1, 0]
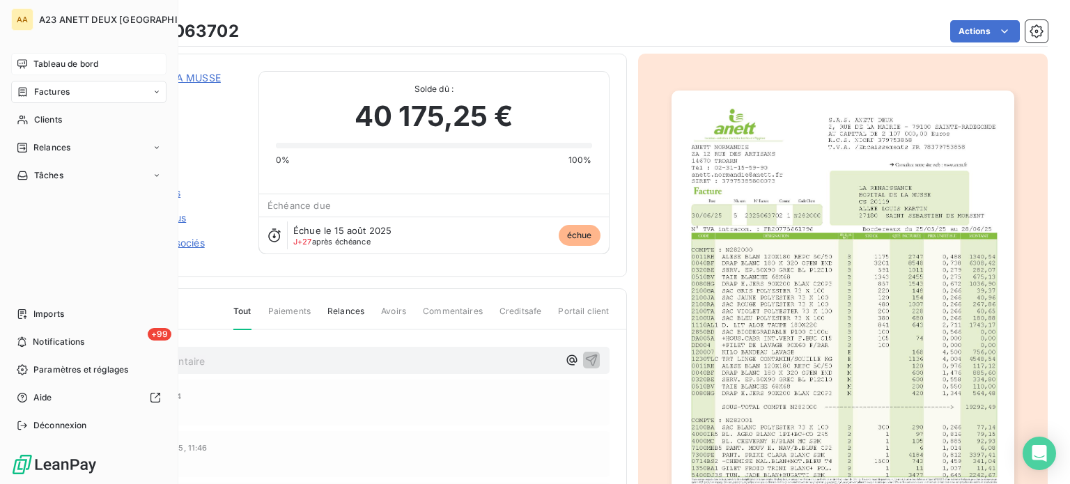
click at [69, 66] on span "Tableau de bord" at bounding box center [65, 64] width 65 height 13
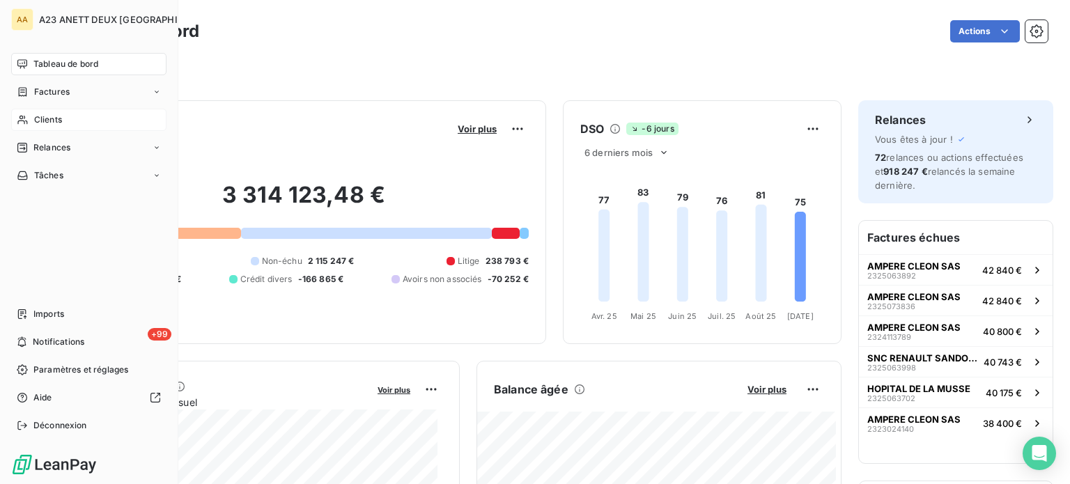
click at [61, 121] on span "Clients" at bounding box center [48, 119] width 28 height 13
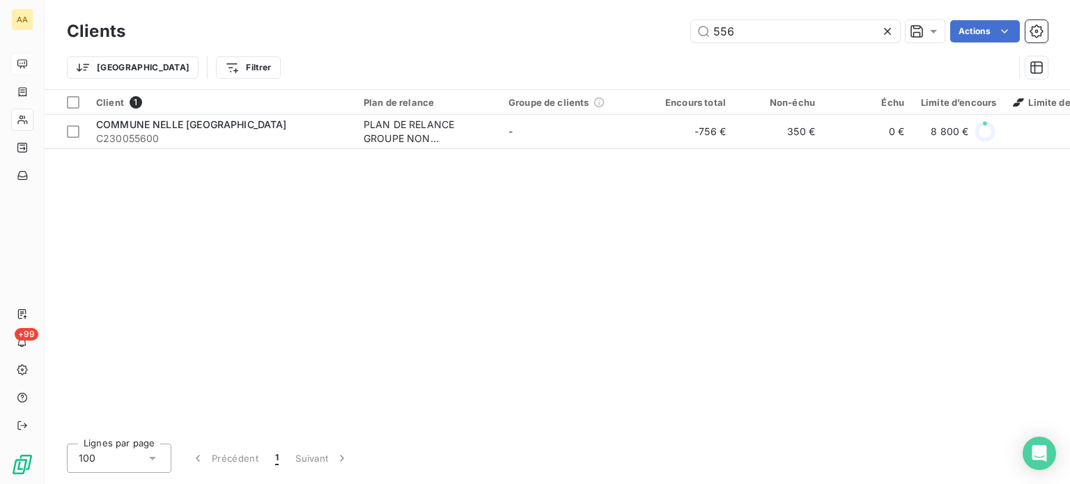
drag, startPoint x: 729, startPoint y: 38, endPoint x: 685, endPoint y: 34, distance: 44.1
click at [694, 36] on input "556" at bounding box center [795, 31] width 209 height 22
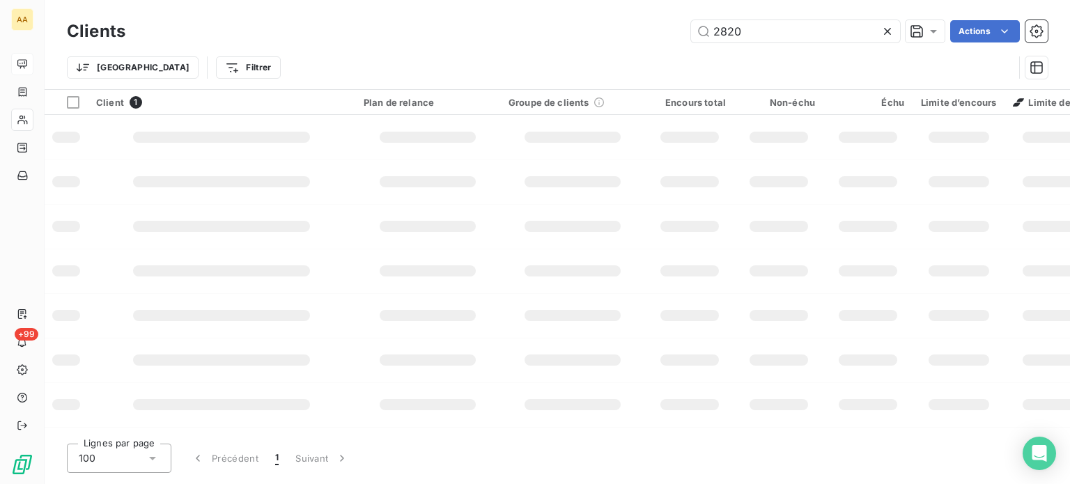
type input "2820"
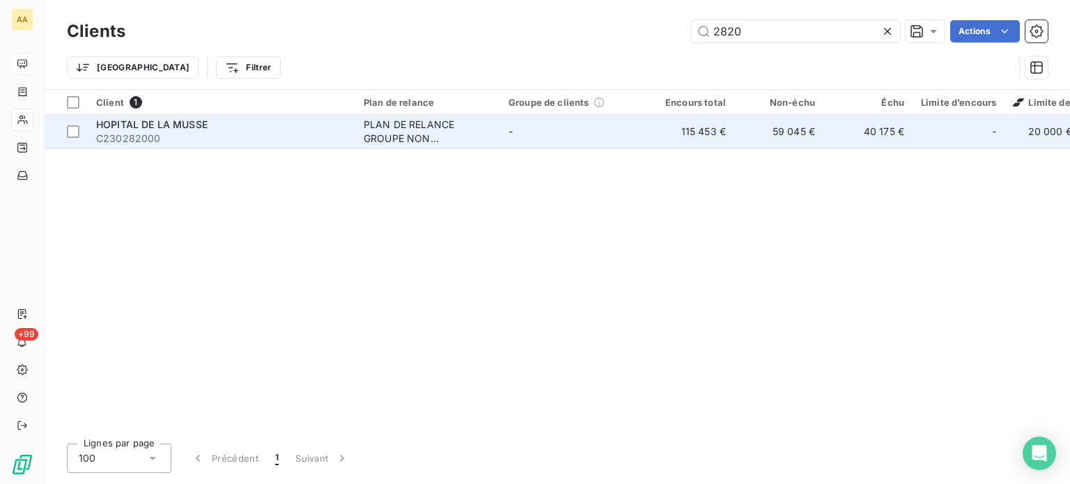
click at [267, 144] on span "C230282000" at bounding box center [221, 139] width 251 height 14
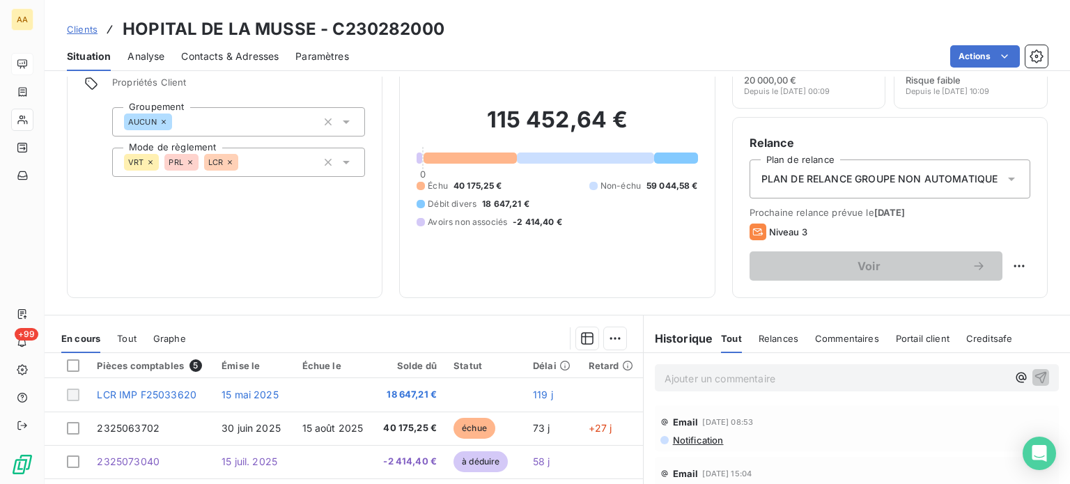
scroll to position [209, 0]
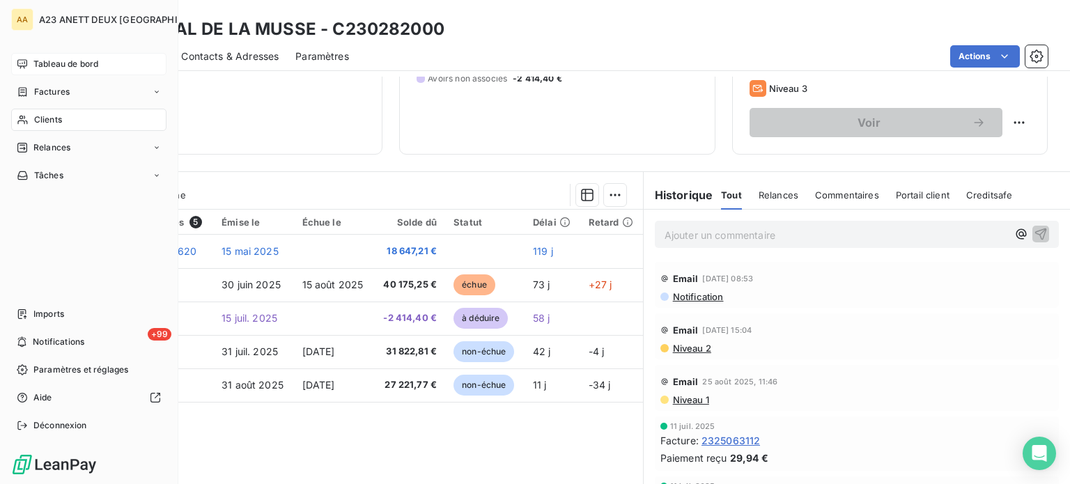
click at [61, 63] on span "Tableau de bord" at bounding box center [65, 64] width 65 height 13
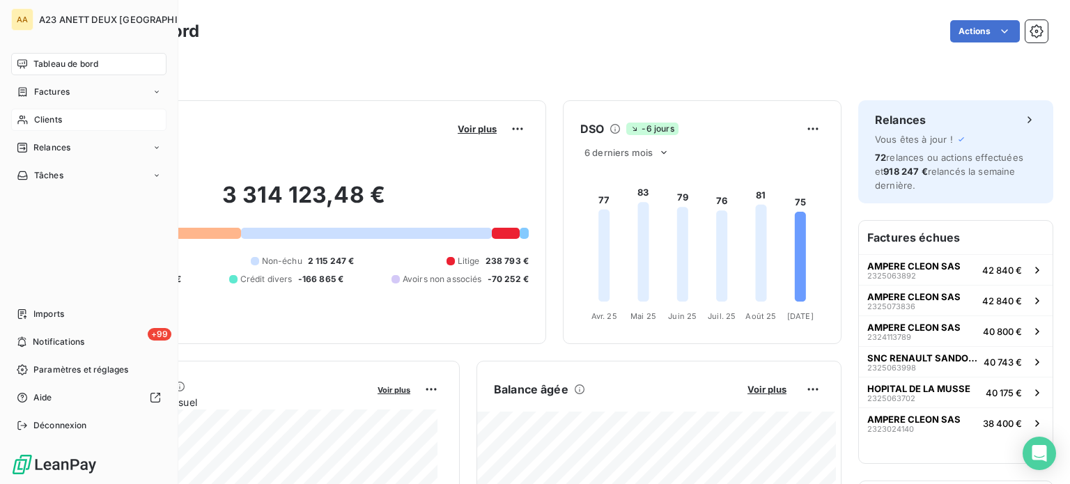
click at [69, 119] on div "Clients" at bounding box center [88, 120] width 155 height 22
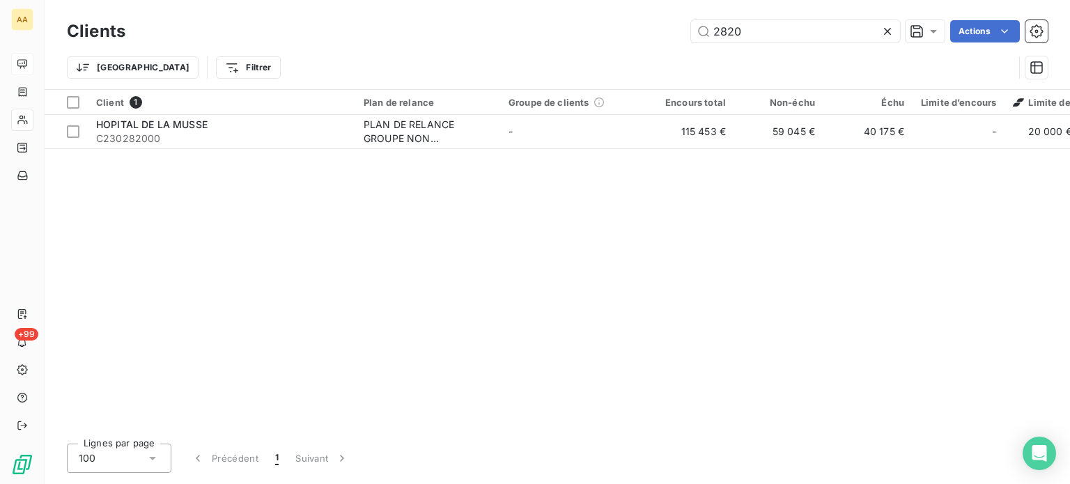
drag, startPoint x: 743, startPoint y: 27, endPoint x: 550, endPoint y: 21, distance: 193.0
click at [554, 22] on div "2820 Actions" at bounding box center [594, 31] width 905 height 22
type input "4079"
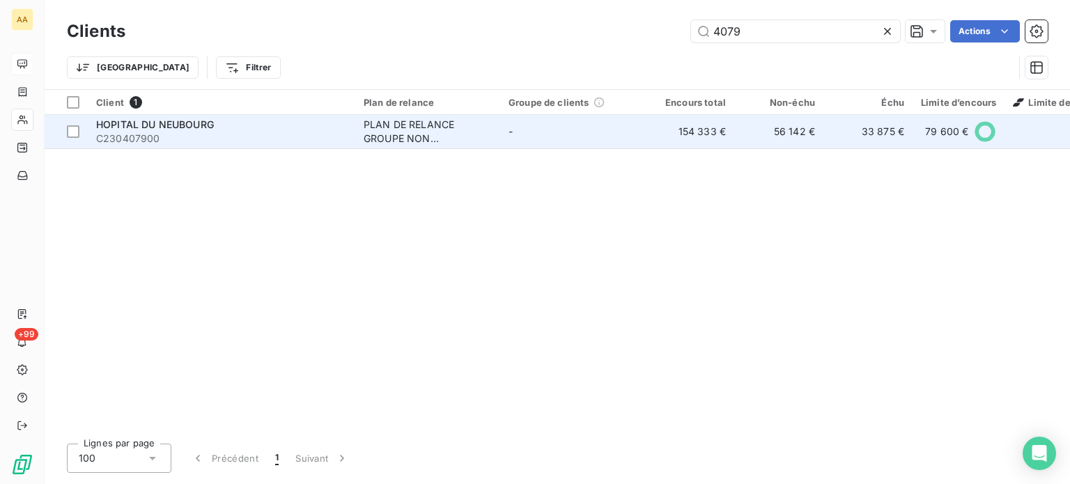
click at [236, 125] on div "HOPITAL DU NEUBOURG" at bounding box center [221, 125] width 251 height 14
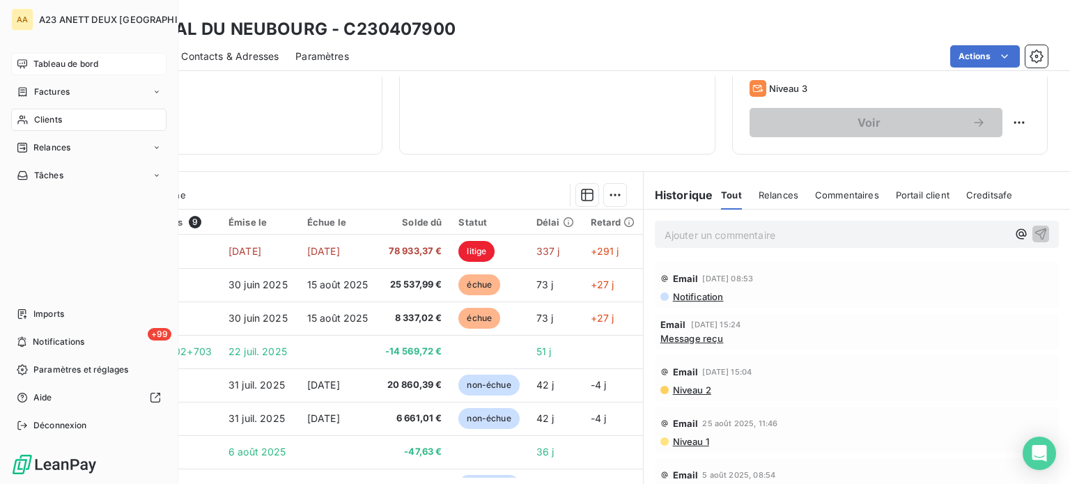
click at [54, 57] on div "Tableau de bord" at bounding box center [88, 64] width 155 height 22
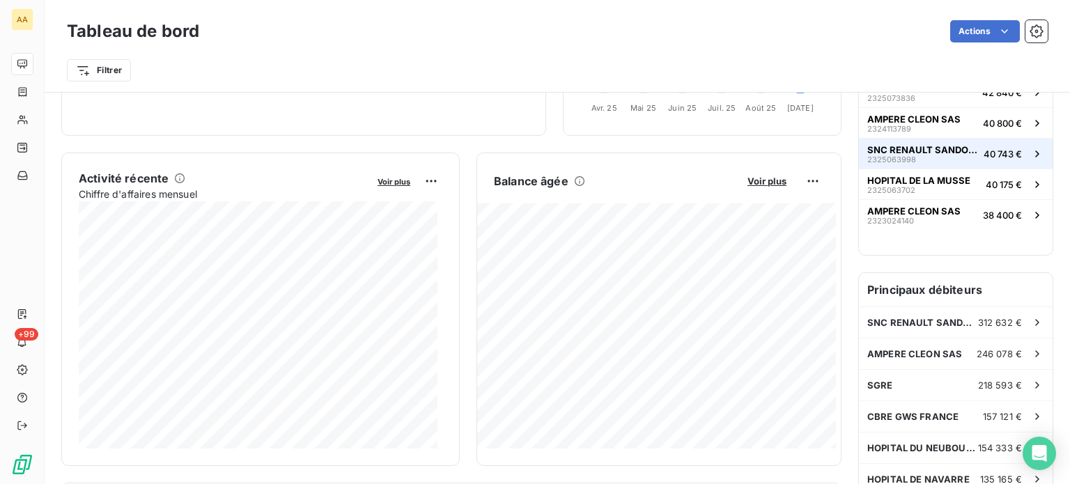
scroll to position [279, 0]
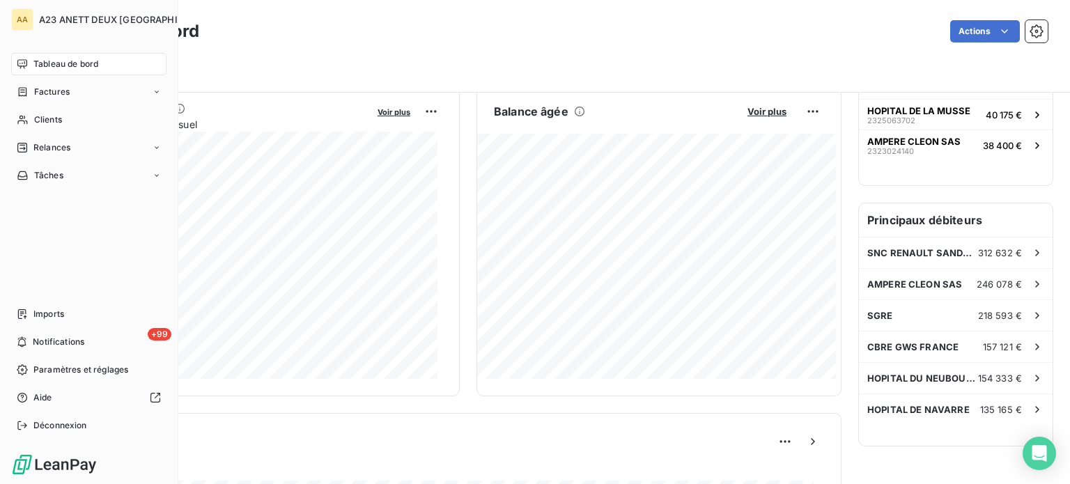
click at [43, 63] on span "Tableau de bord" at bounding box center [65, 64] width 65 height 13
click at [72, 61] on span "Tableau de bord" at bounding box center [65, 64] width 65 height 13
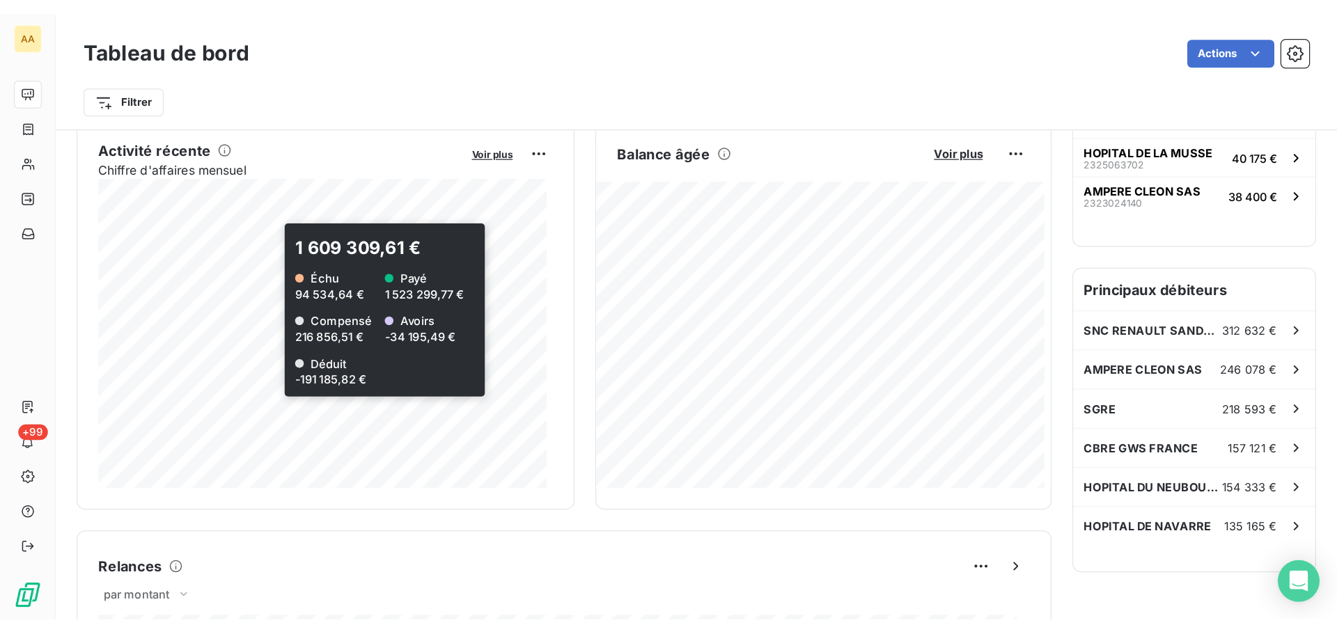
scroll to position [0, 0]
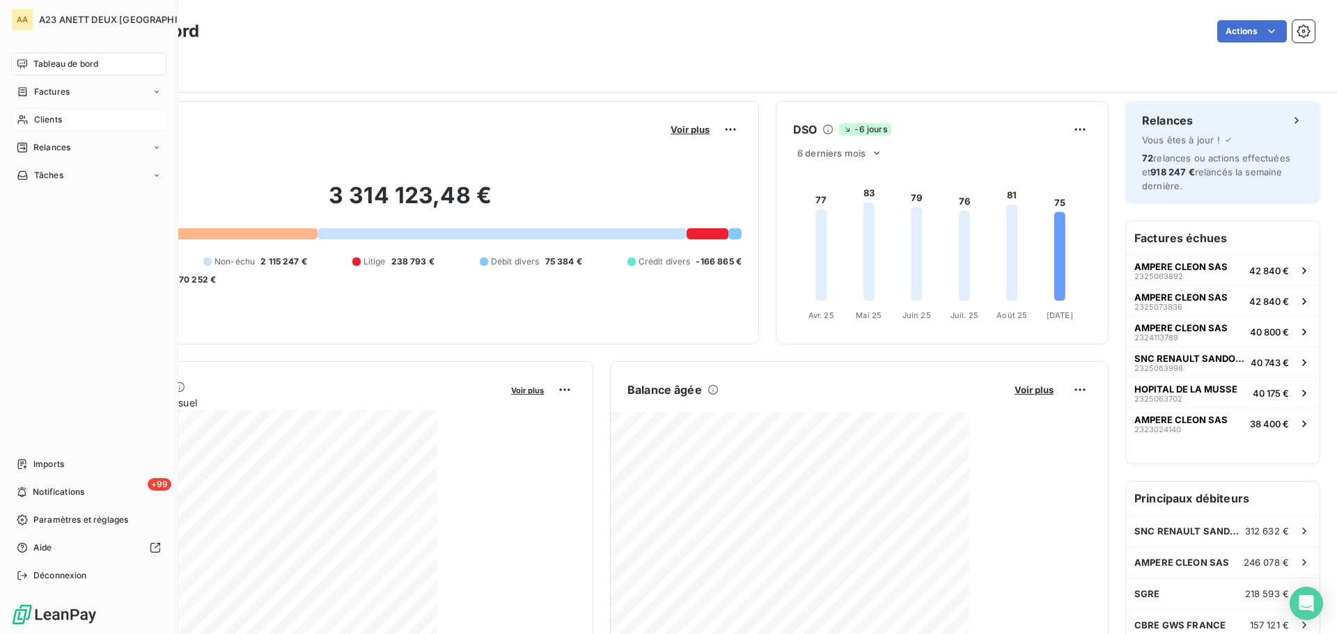
click at [35, 115] on span "Clients" at bounding box center [48, 119] width 28 height 13
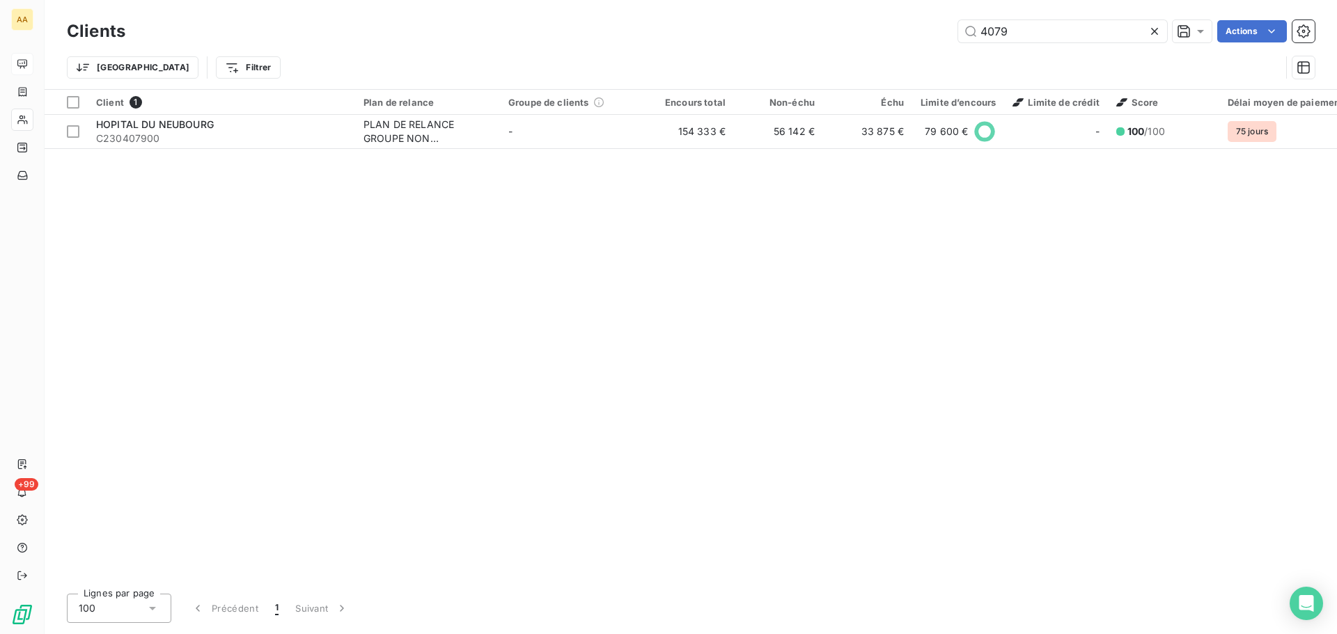
drag, startPoint x: 1015, startPoint y: 36, endPoint x: 853, endPoint y: 33, distance: 161.6
click at [853, 33] on div "4079 Actions" at bounding box center [728, 31] width 1173 height 22
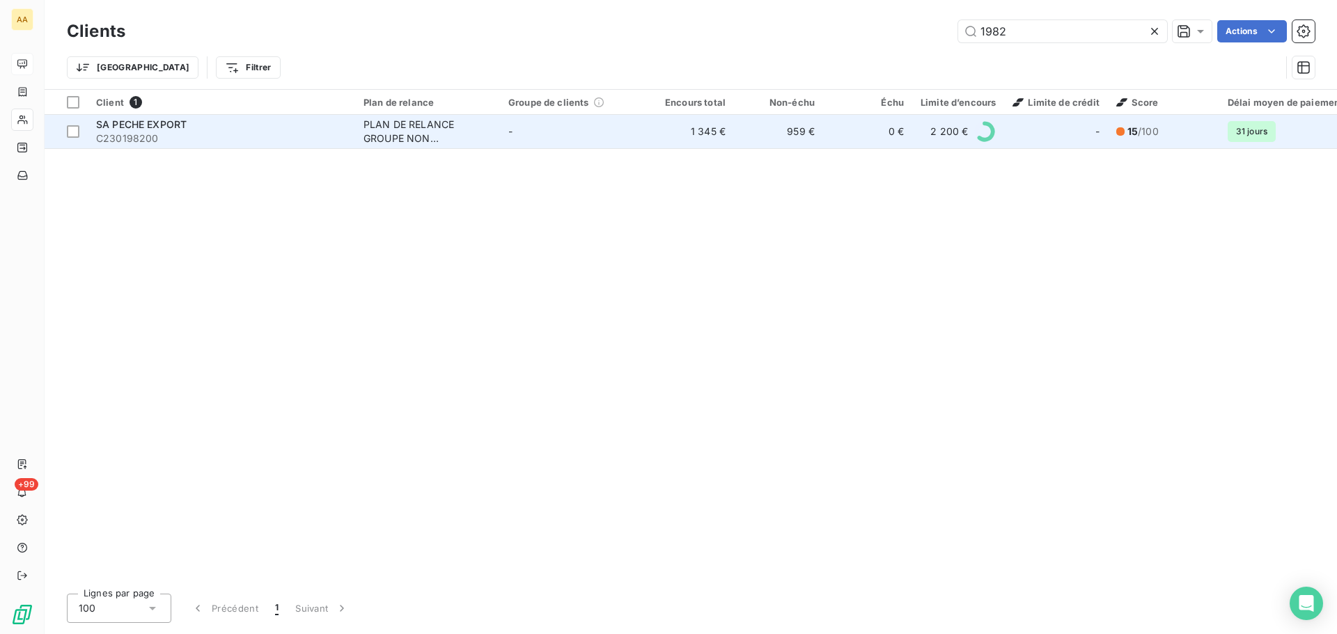
type input "1982"
click at [230, 125] on div "SA PECHE EXPORT" at bounding box center [221, 125] width 251 height 14
